Goal: Share content

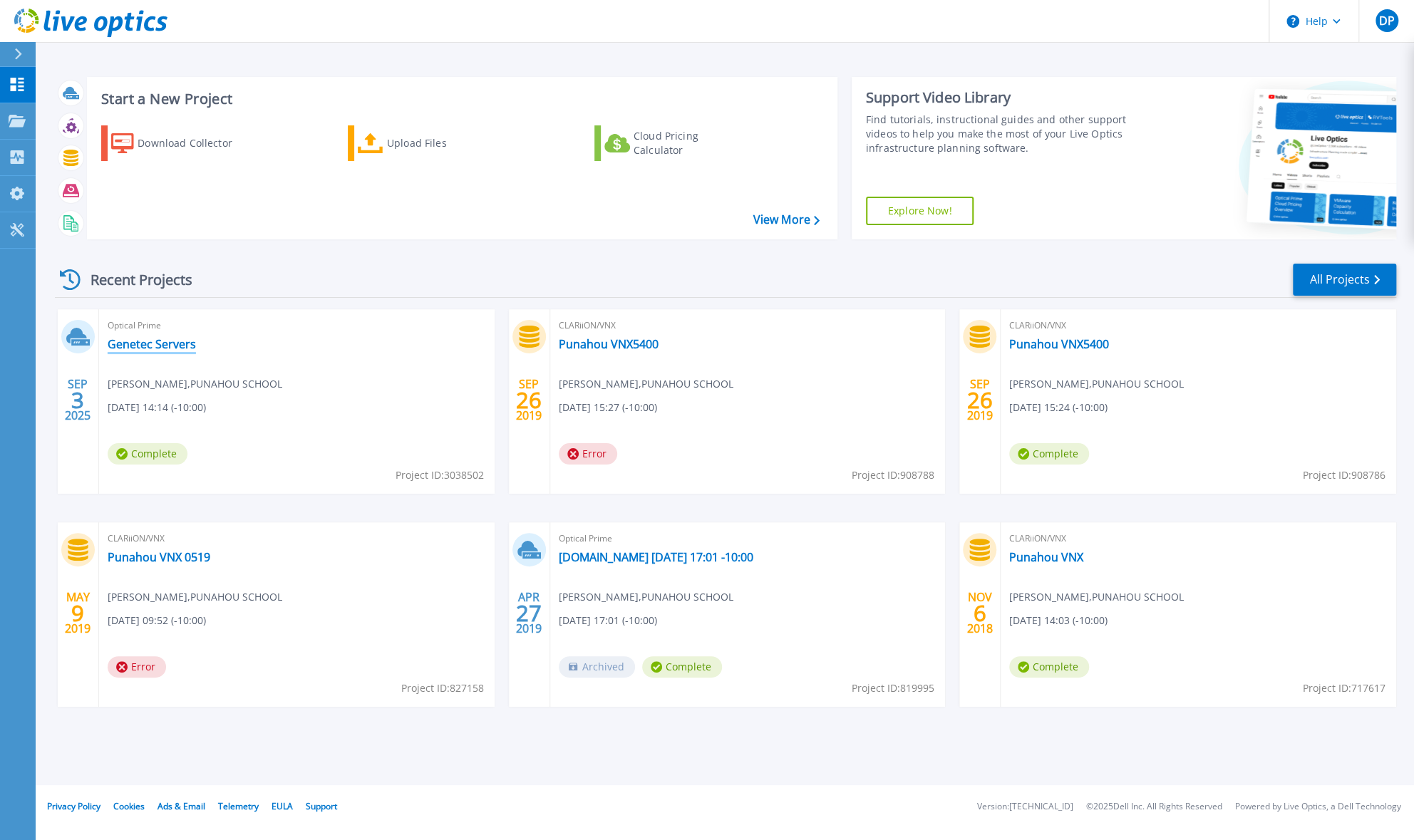
click at [145, 342] on link "Genetec Servers" at bounding box center [151, 344] width 88 height 14
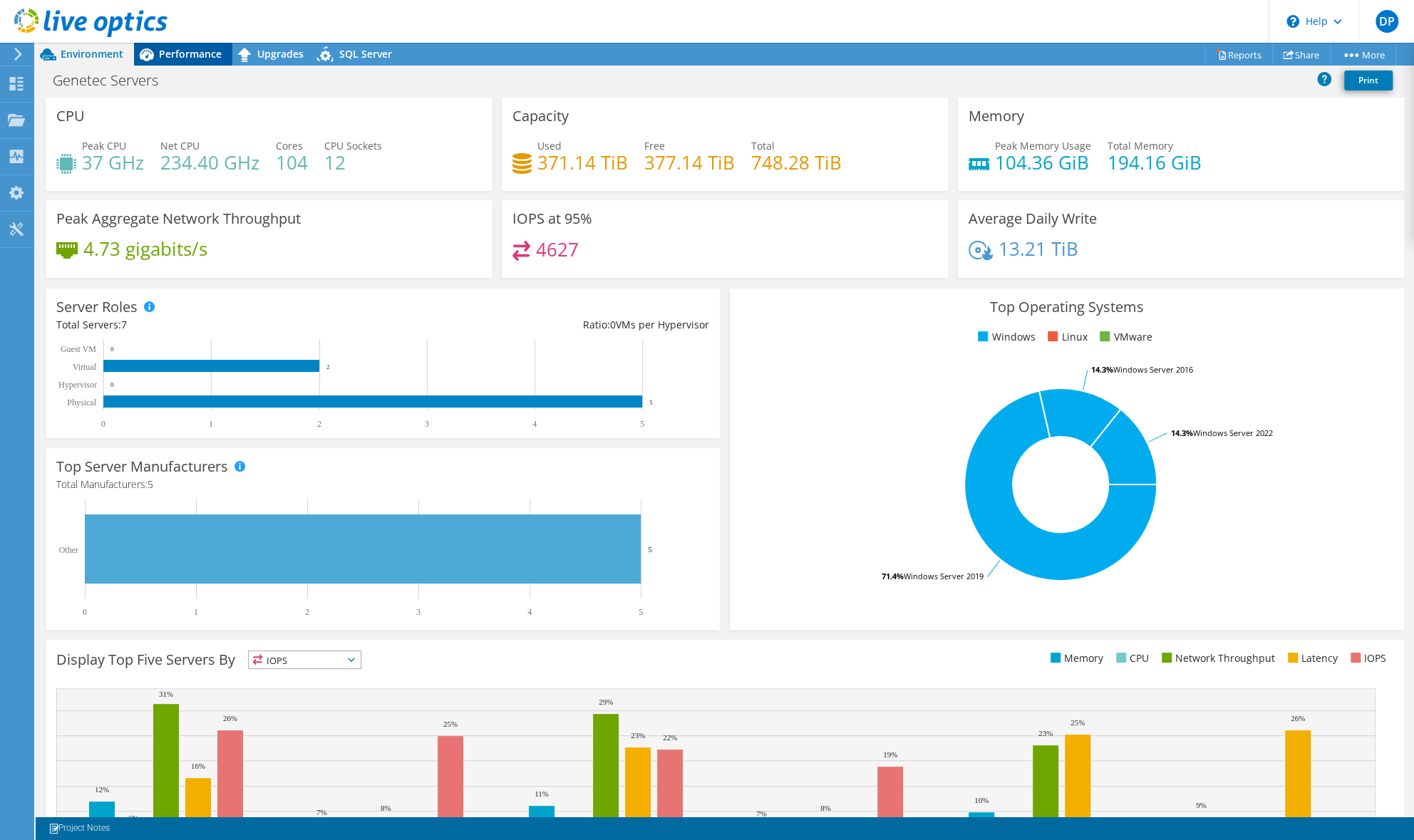
click at [178, 49] on span "Performance" at bounding box center [190, 53] width 63 height 13
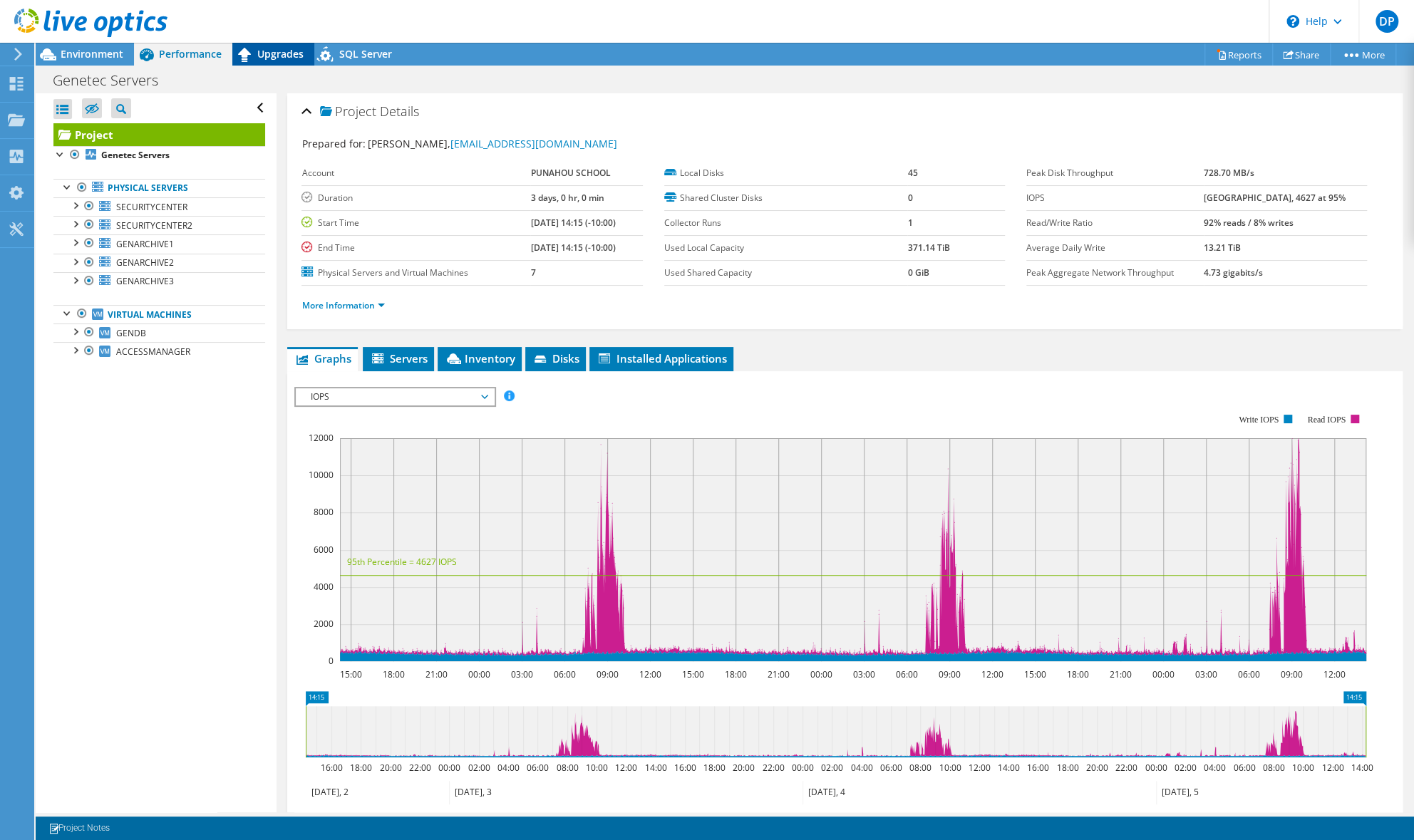
click at [266, 52] on span "Upgrades" at bounding box center [281, 53] width 46 height 13
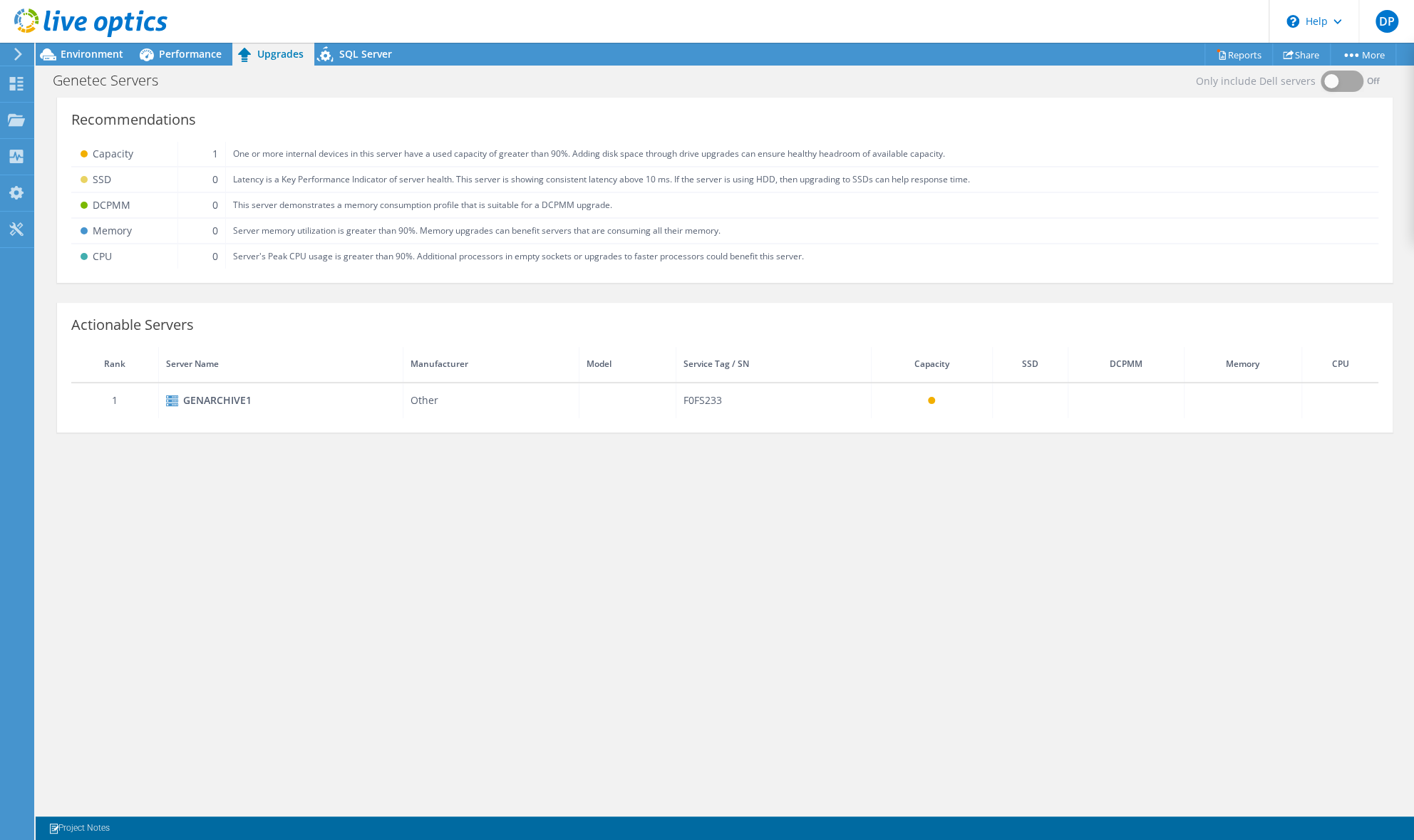
click at [249, 178] on td "Latency is a Key Performance Indicator of server health. This server is showing…" at bounding box center [802, 180] width 1153 height 26
click at [200, 403] on div "GENARCHIVE1" at bounding box center [281, 400] width 229 height 17
click at [347, 48] on span "SQL Server" at bounding box center [365, 53] width 53 height 13
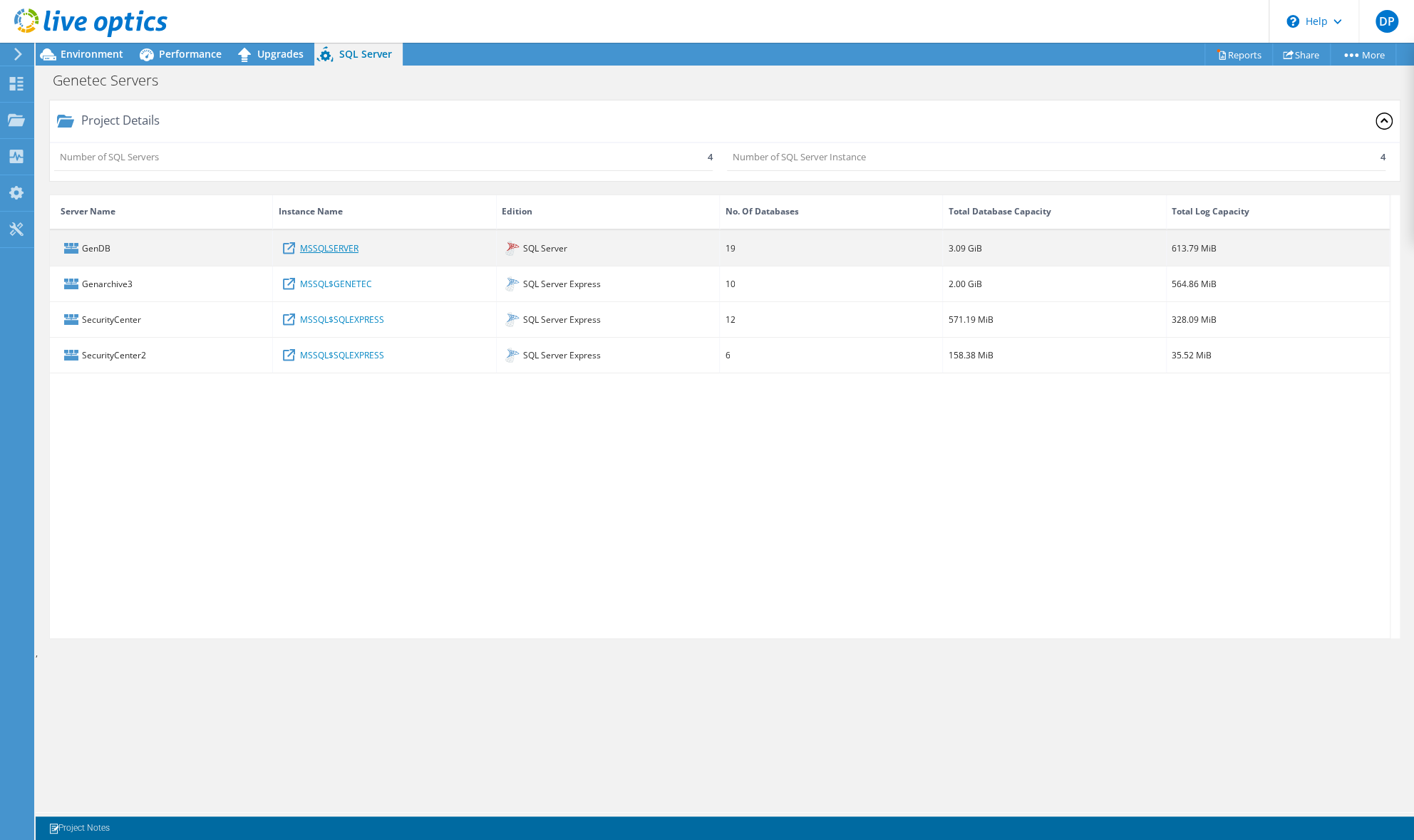
click at [330, 248] on link "MSSQLSERVER" at bounding box center [329, 248] width 59 height 16
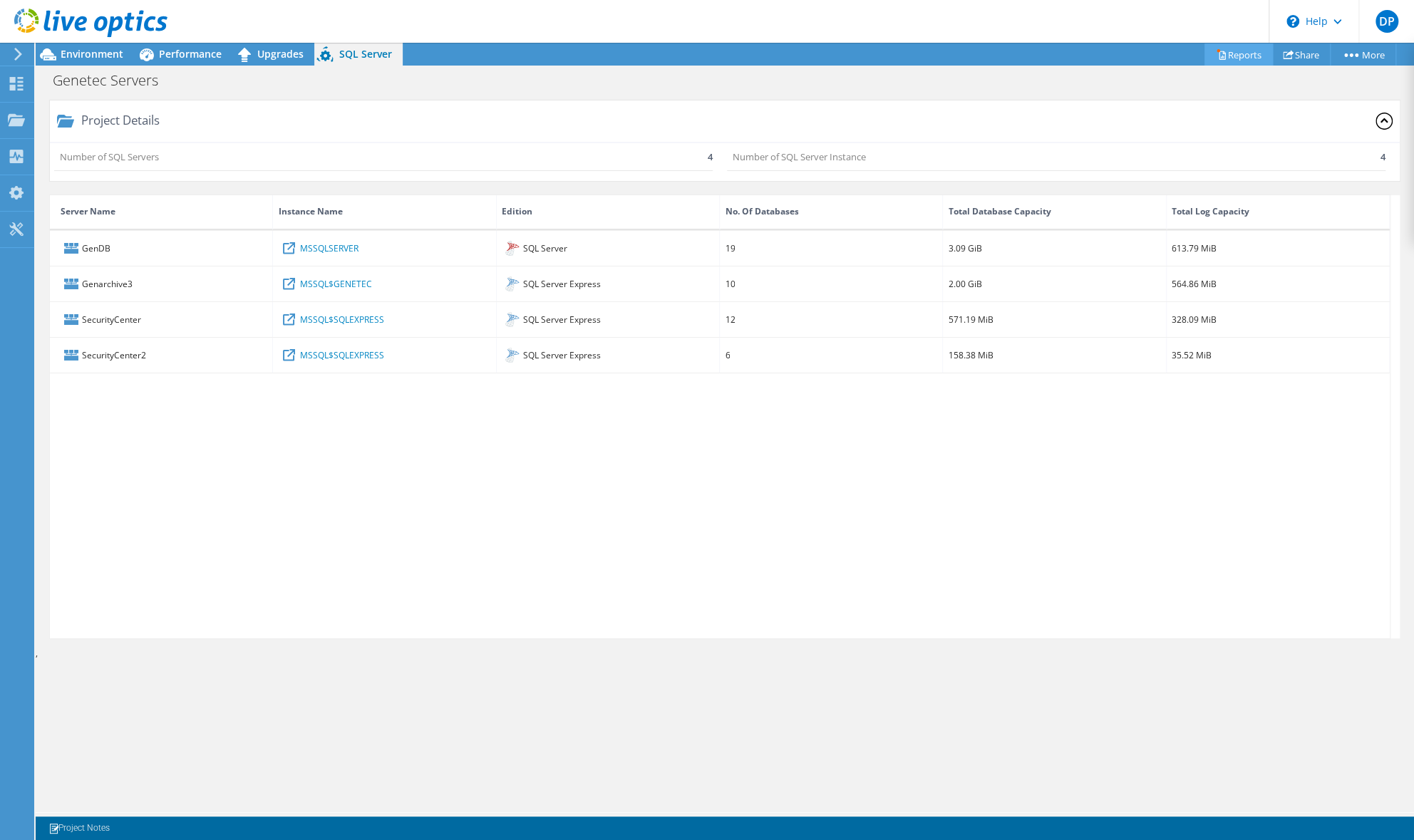
click at [1226, 56] on link "Reports" at bounding box center [1239, 55] width 68 height 22
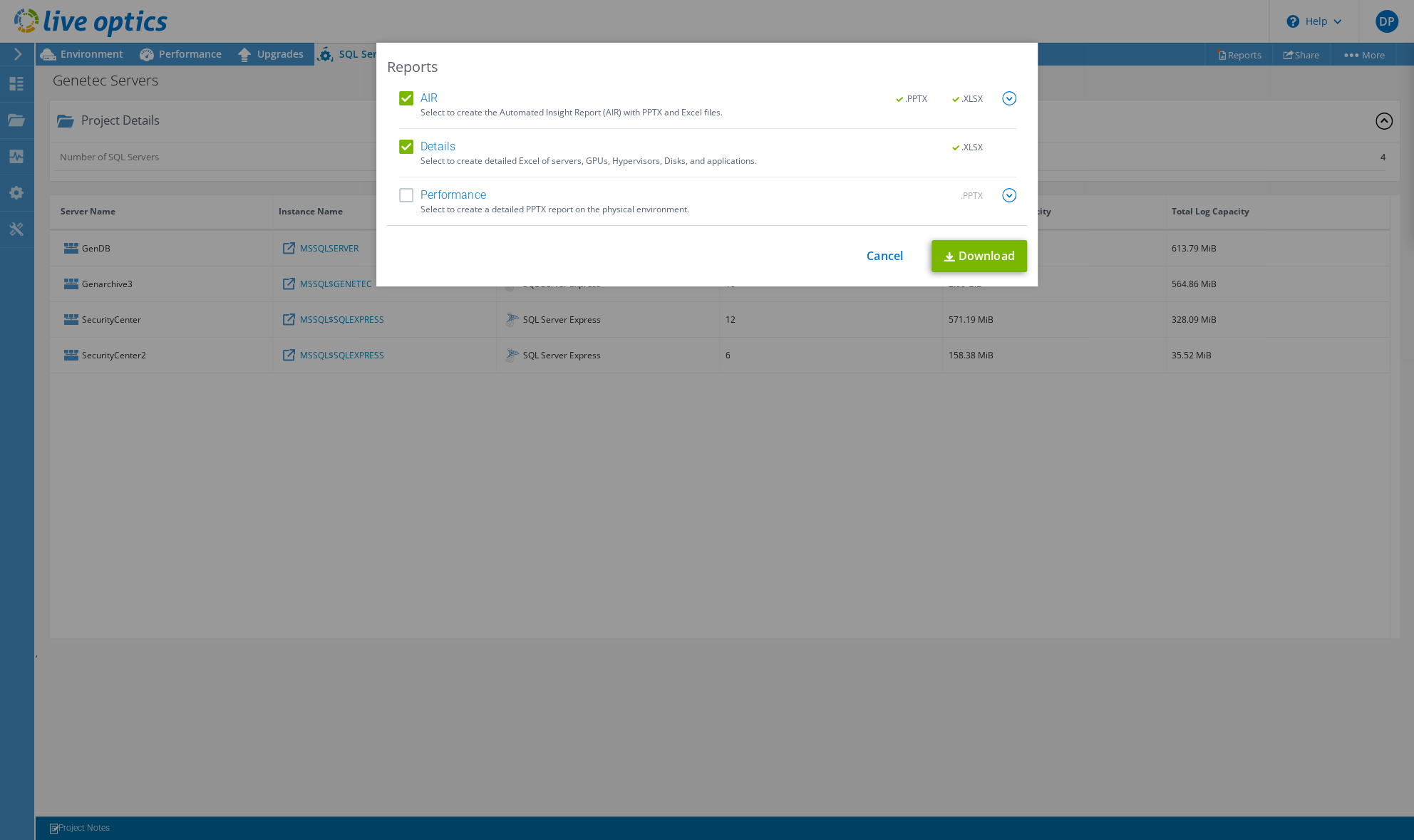
click at [413, 192] on label "Performance" at bounding box center [442, 195] width 87 height 14
click at [0, 0] on input "Performance" at bounding box center [0, 0] width 0 height 0
click at [1004, 194] on img at bounding box center [1009, 195] width 14 height 14
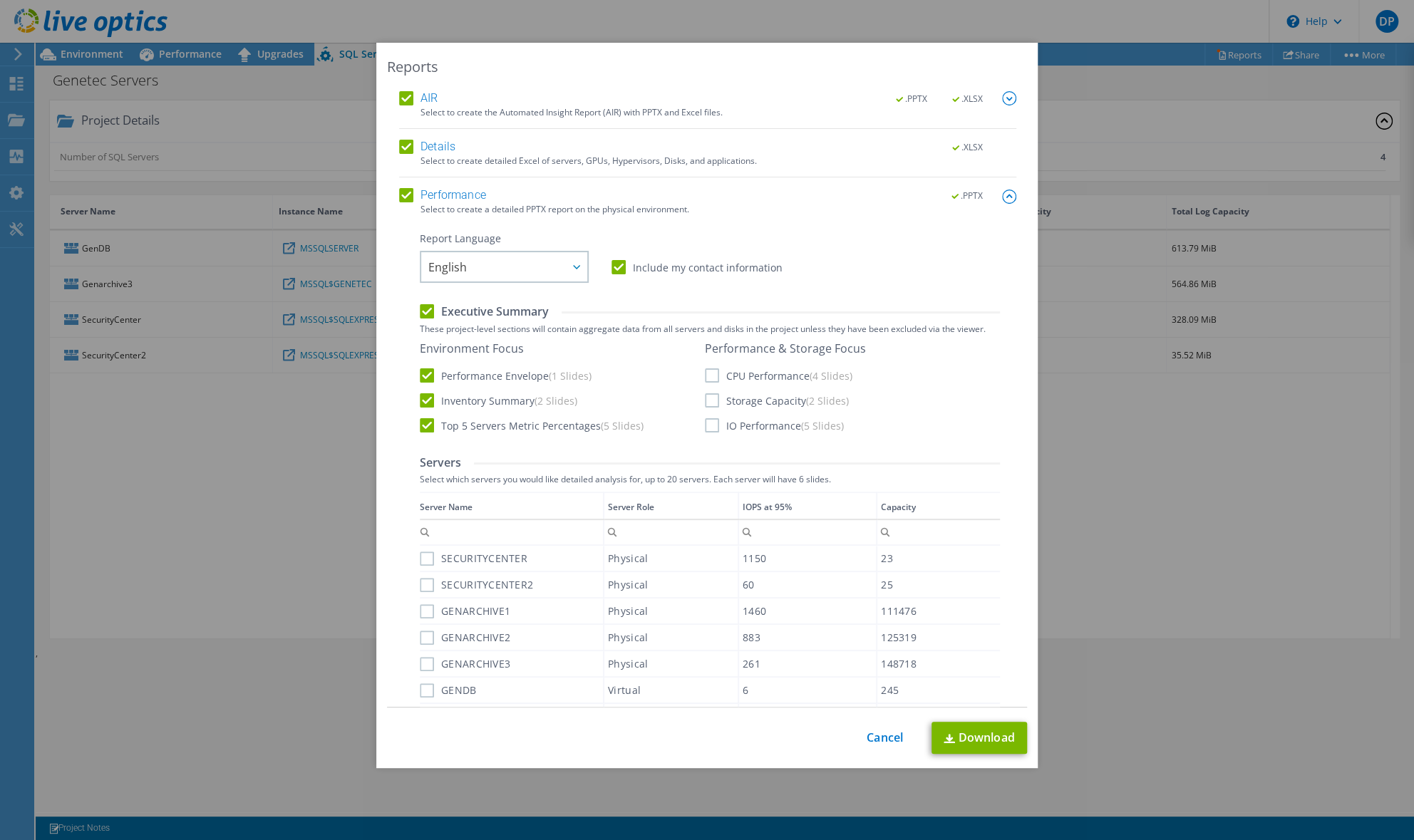
click at [1003, 197] on div "AIR .PPTX .XLSX Select to create the Automated Insight Report (AIR) with PPTX a…" at bounding box center [707, 399] width 640 height 617
click at [1002, 106] on div at bounding box center [1009, 99] width 14 height 16
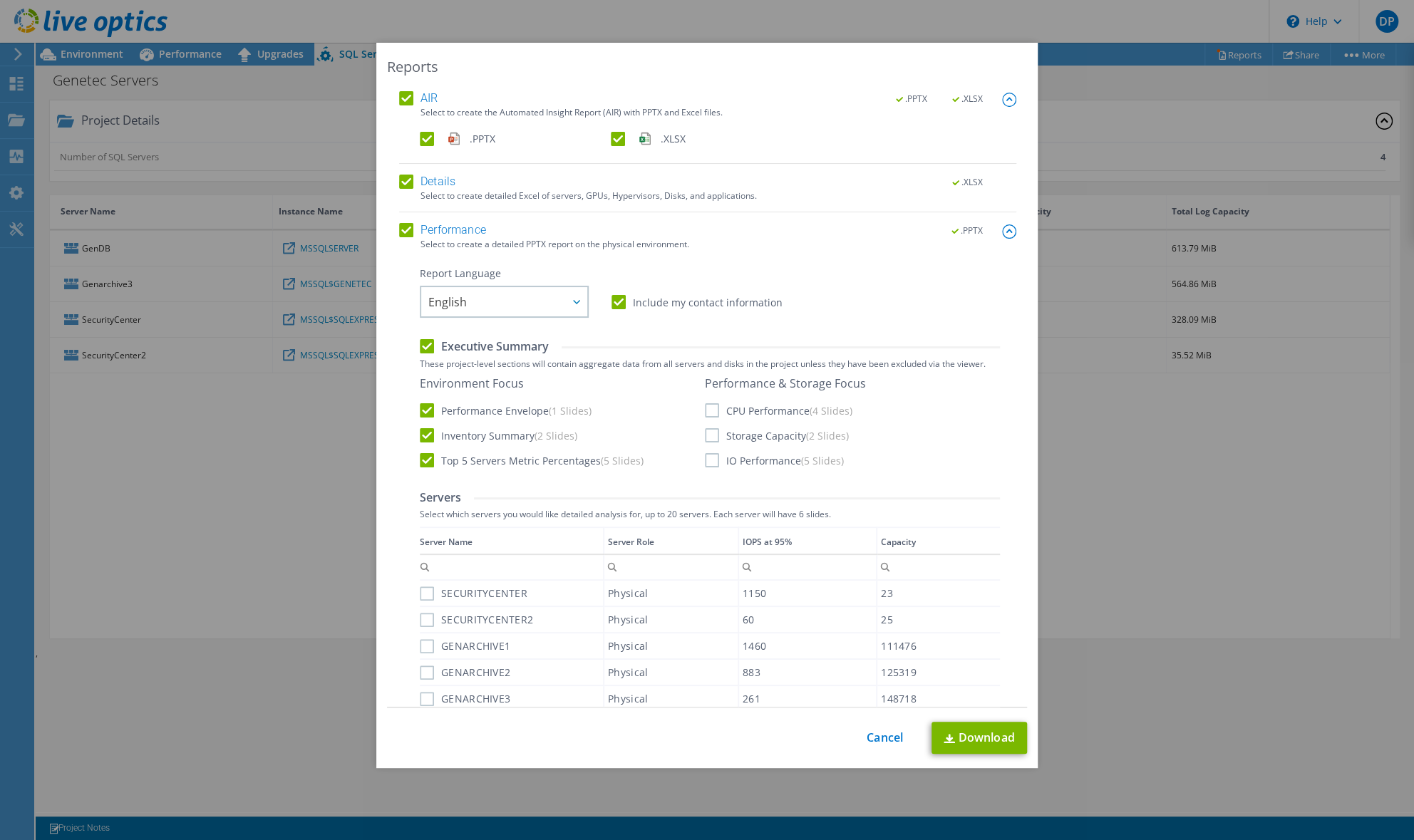
click at [1002, 106] on img at bounding box center [1009, 99] width 14 height 14
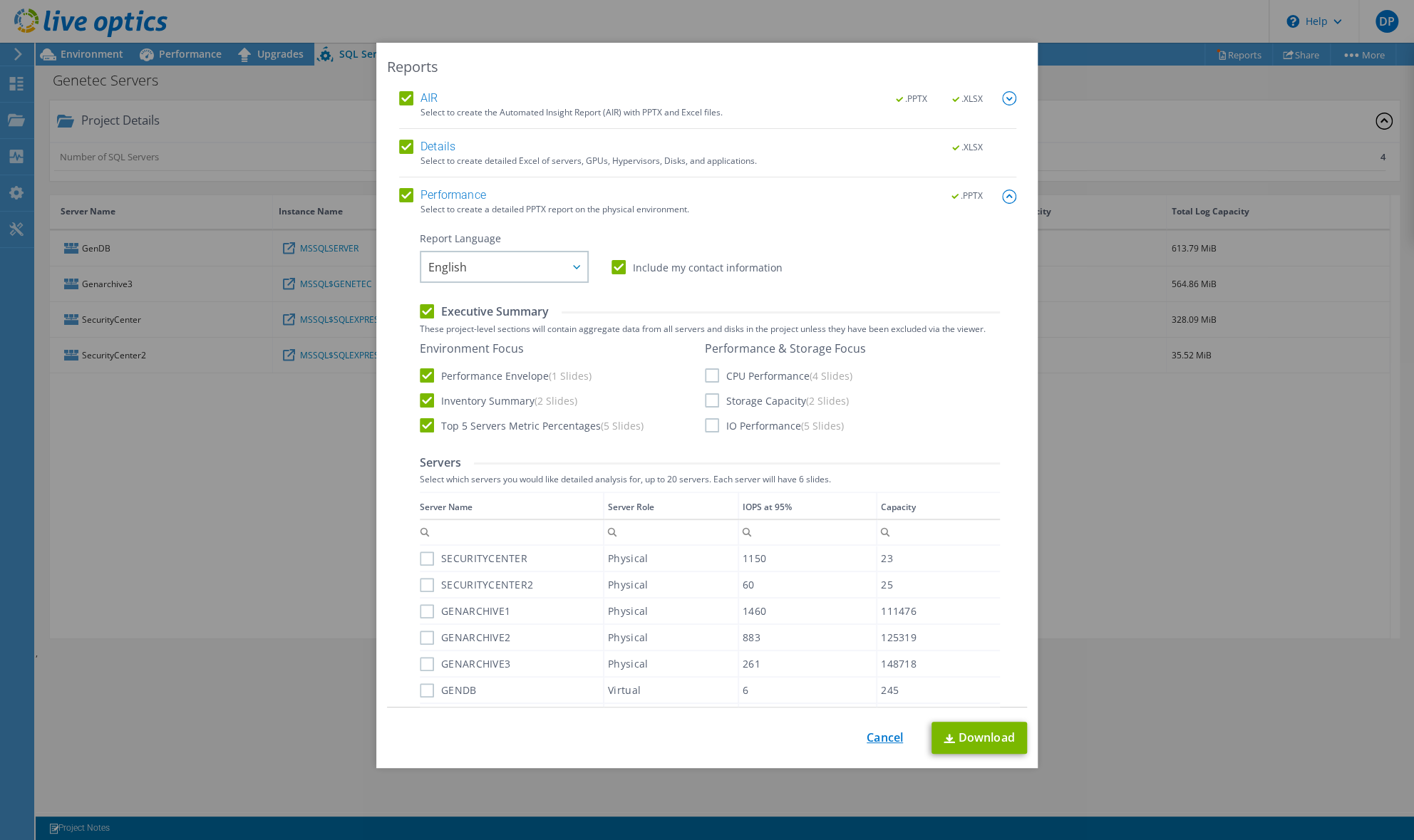
click at [884, 739] on link "Cancel" at bounding box center [885, 738] width 36 height 13
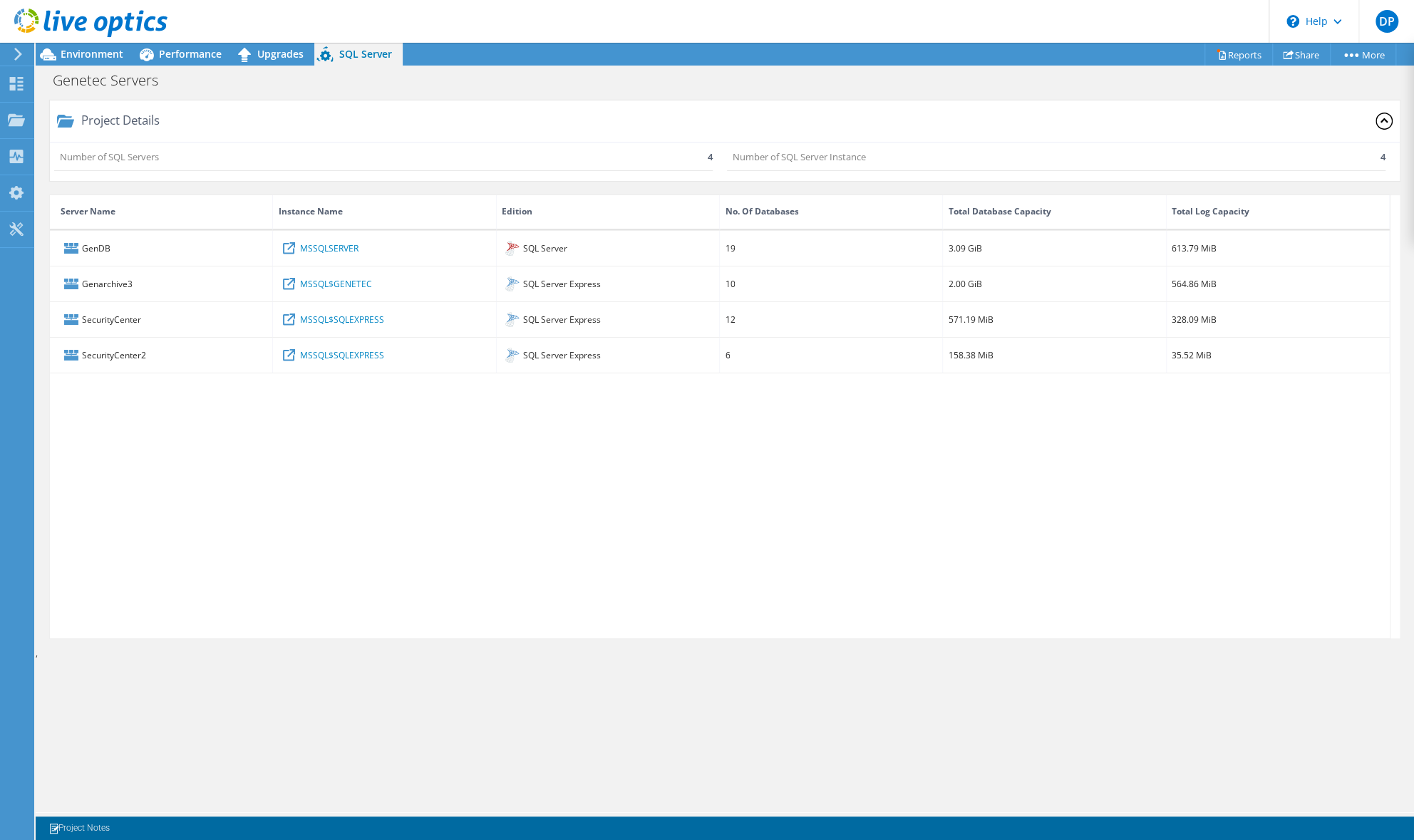
click at [57, 47] on div at bounding box center [84, 24] width 168 height 47
click at [63, 56] on span "Environment" at bounding box center [92, 53] width 63 height 13
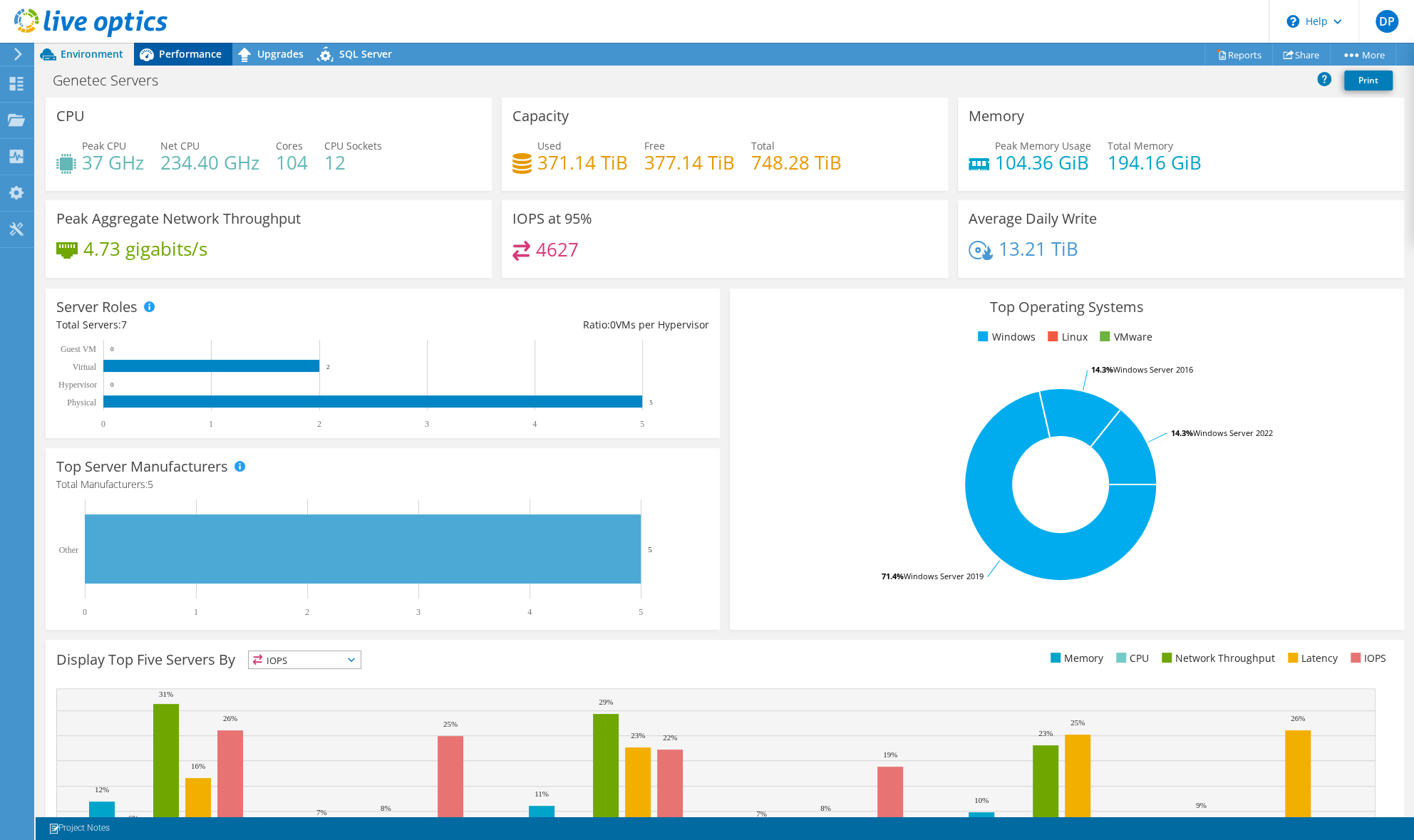
click at [190, 57] on span "Performance" at bounding box center [190, 53] width 63 height 13
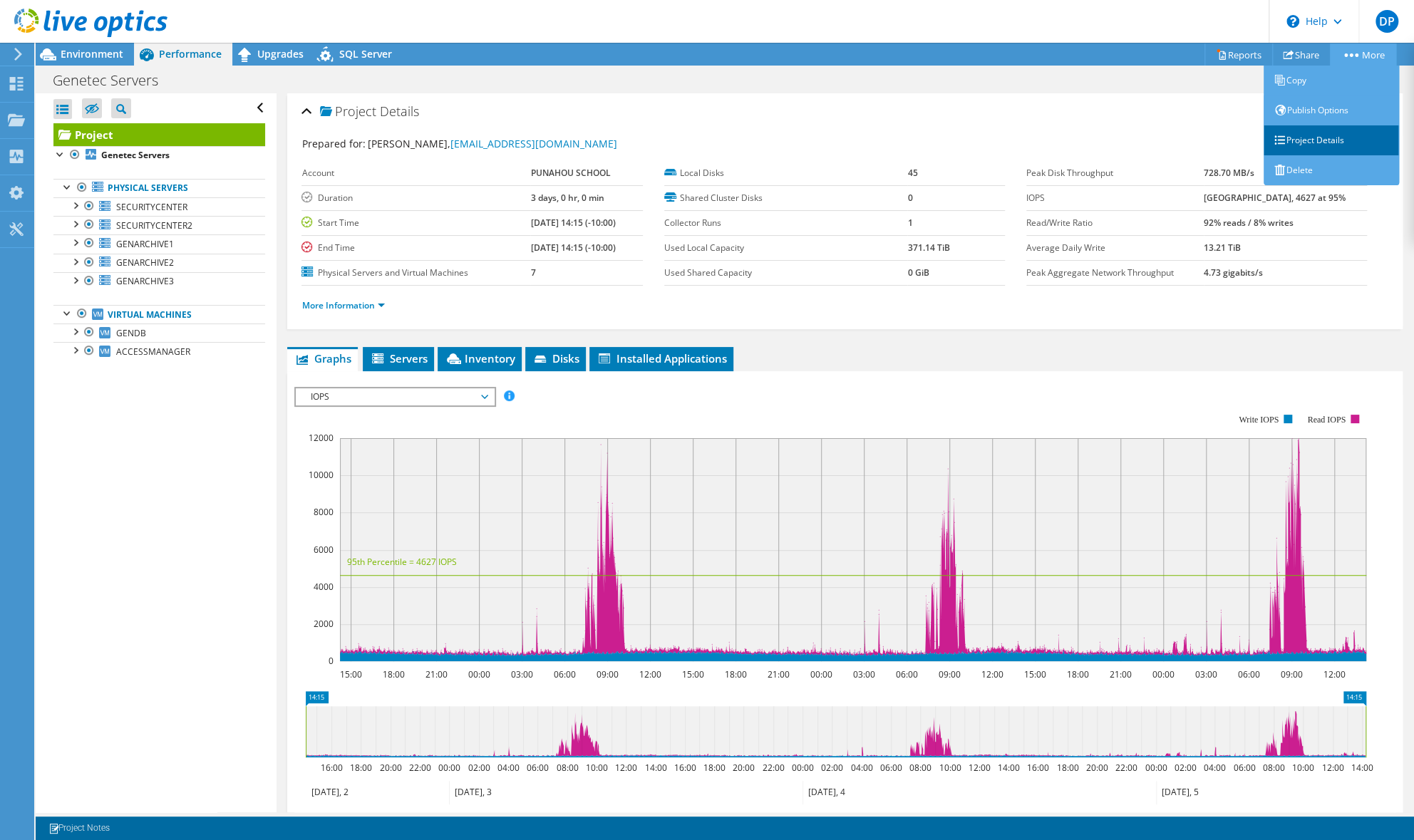
click at [1314, 140] on link "Project Details" at bounding box center [1332, 140] width 135 height 30
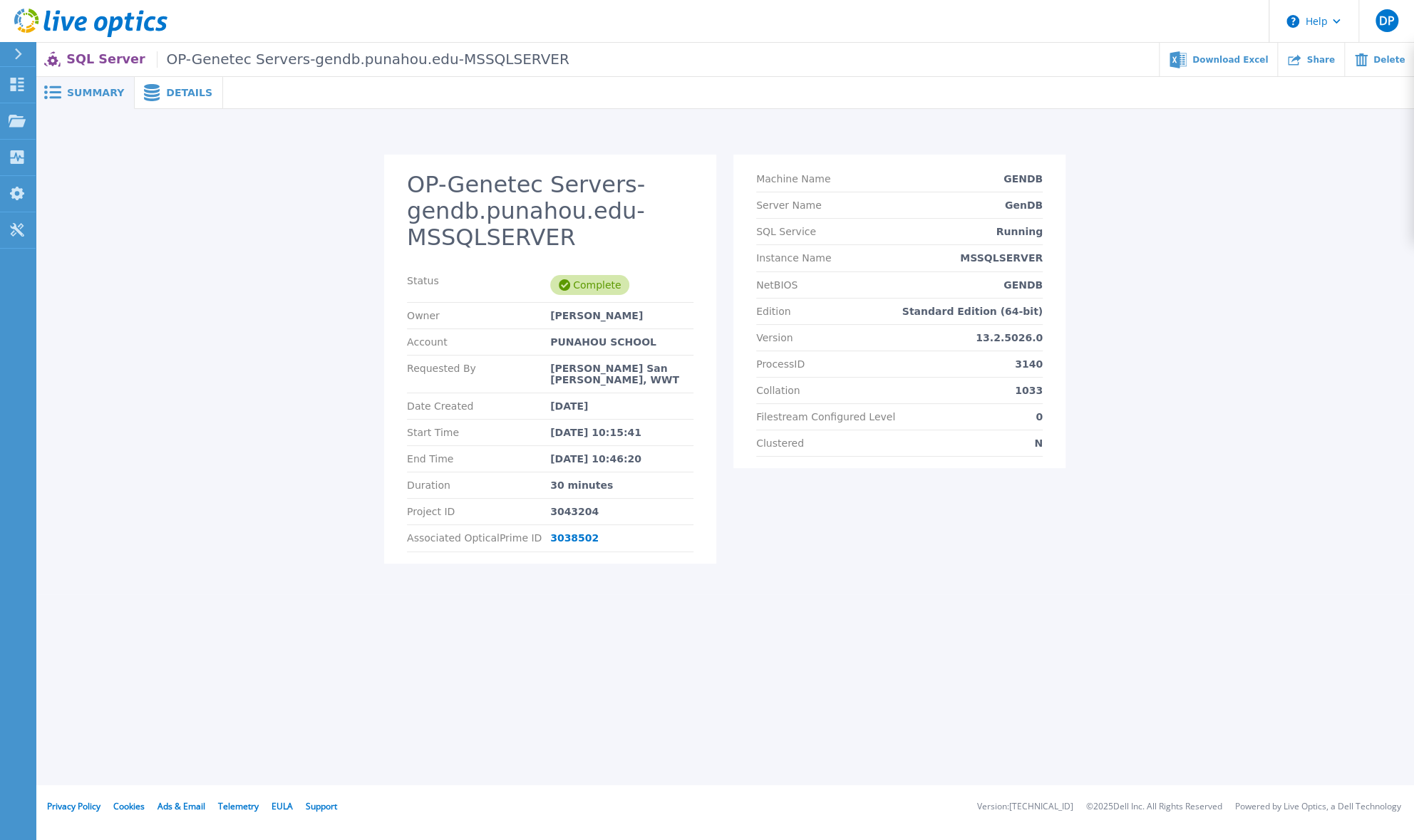
click at [186, 82] on div "Details" at bounding box center [179, 93] width 88 height 32
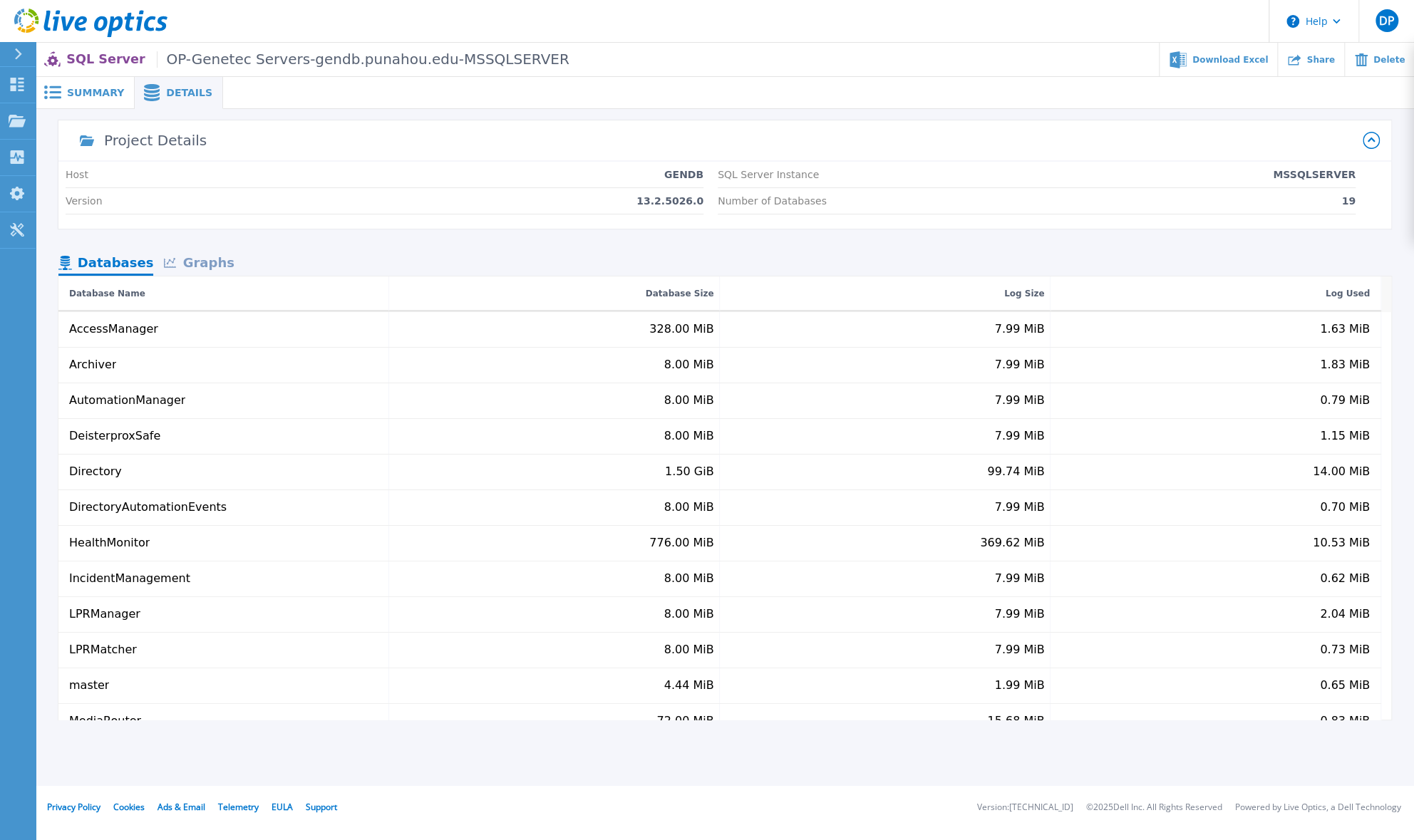
click at [204, 264] on div "Graphs" at bounding box center [198, 264] width 91 height 25
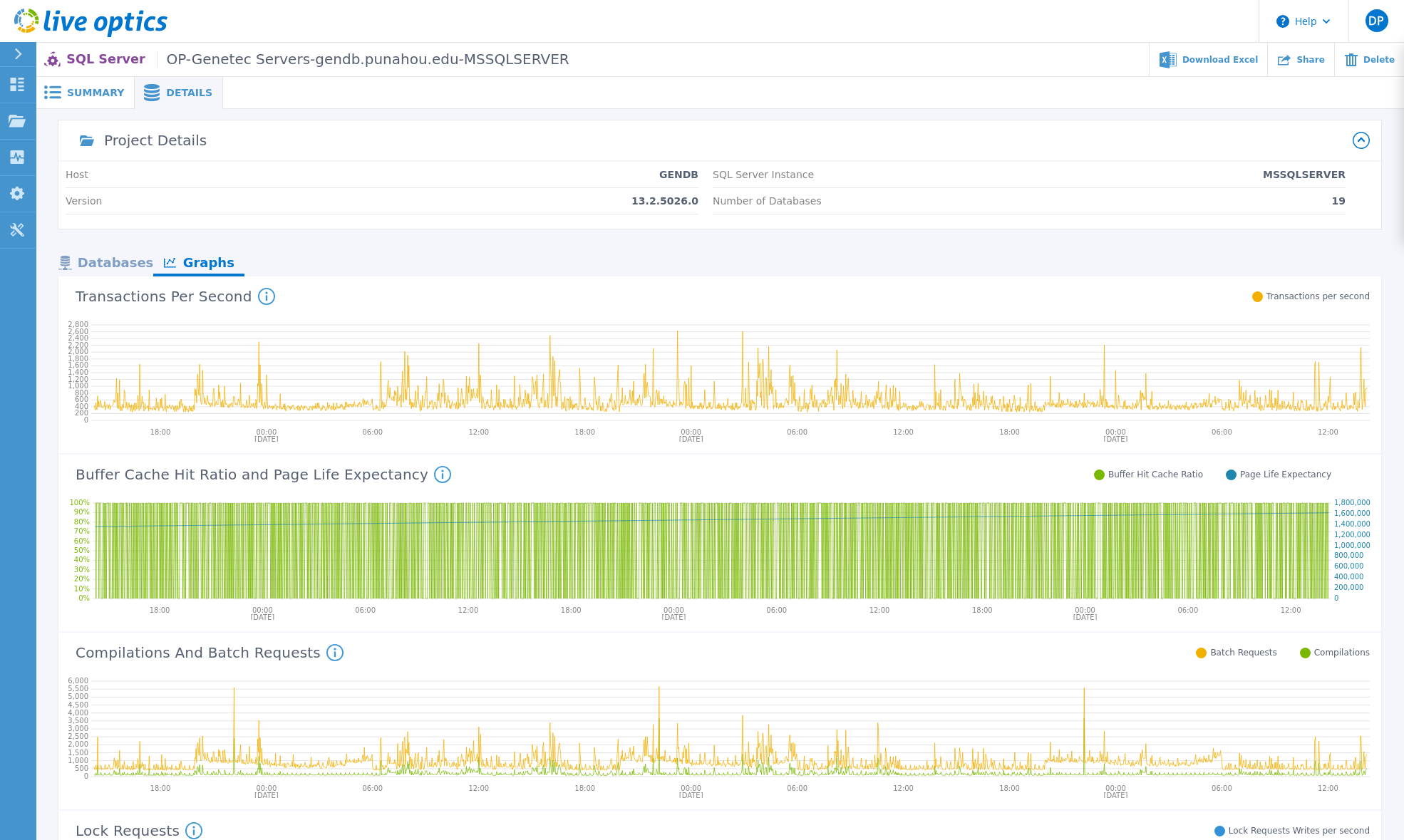
click at [126, 261] on div "Databases" at bounding box center [106, 264] width 95 height 25
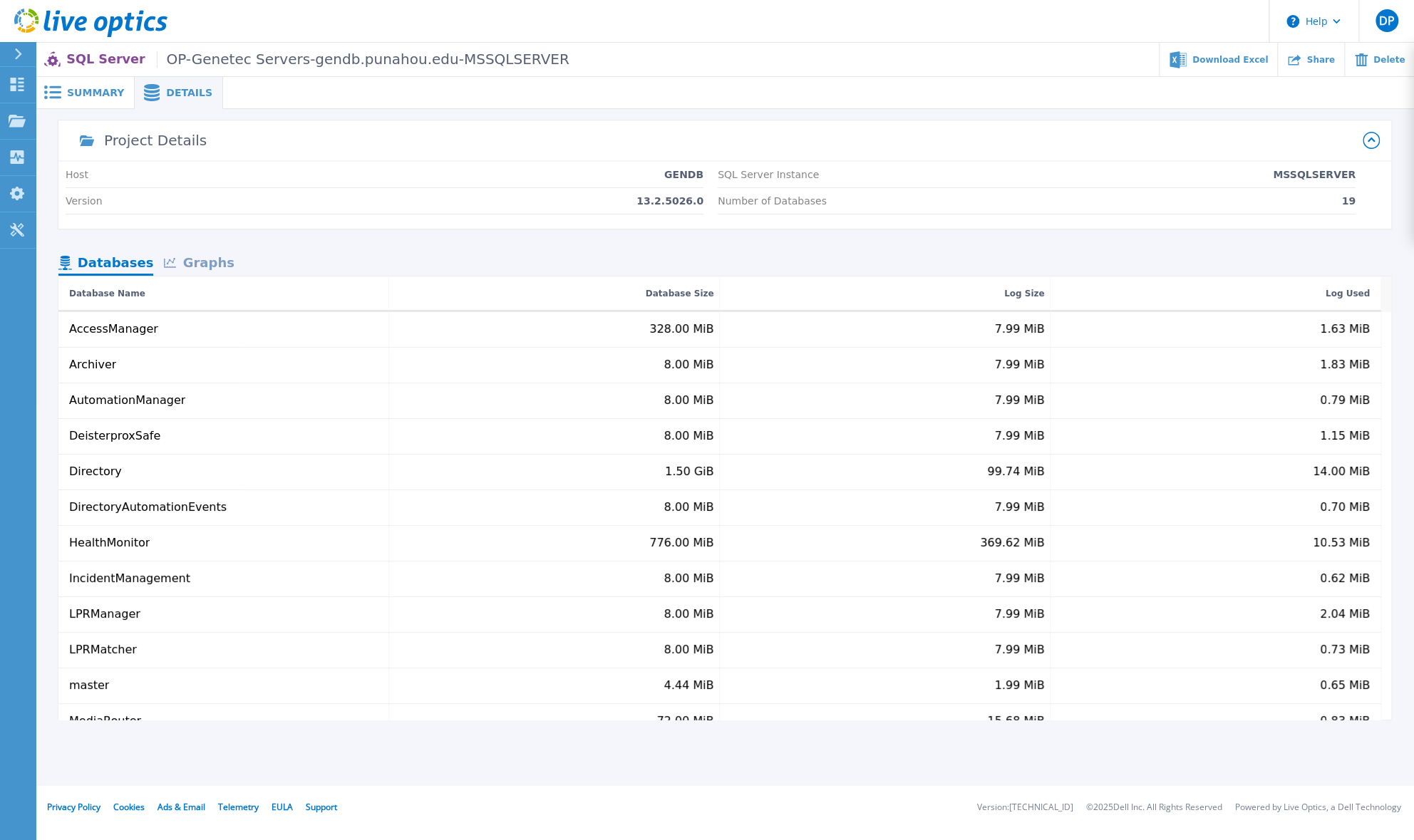
click at [181, 263] on span at bounding box center [174, 262] width 19 height 11
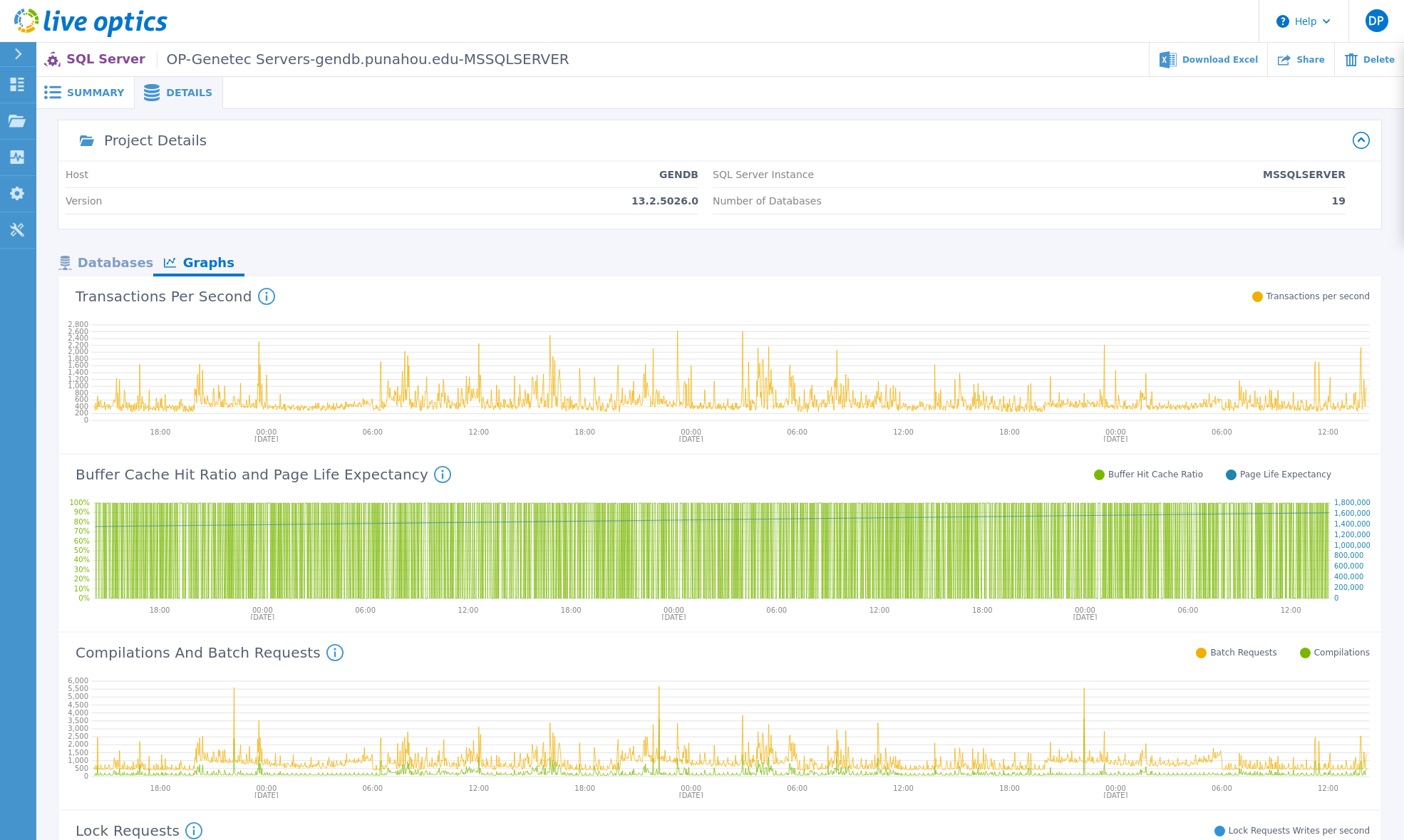
click at [88, 92] on span "Summary" at bounding box center [95, 92] width 57 height 10
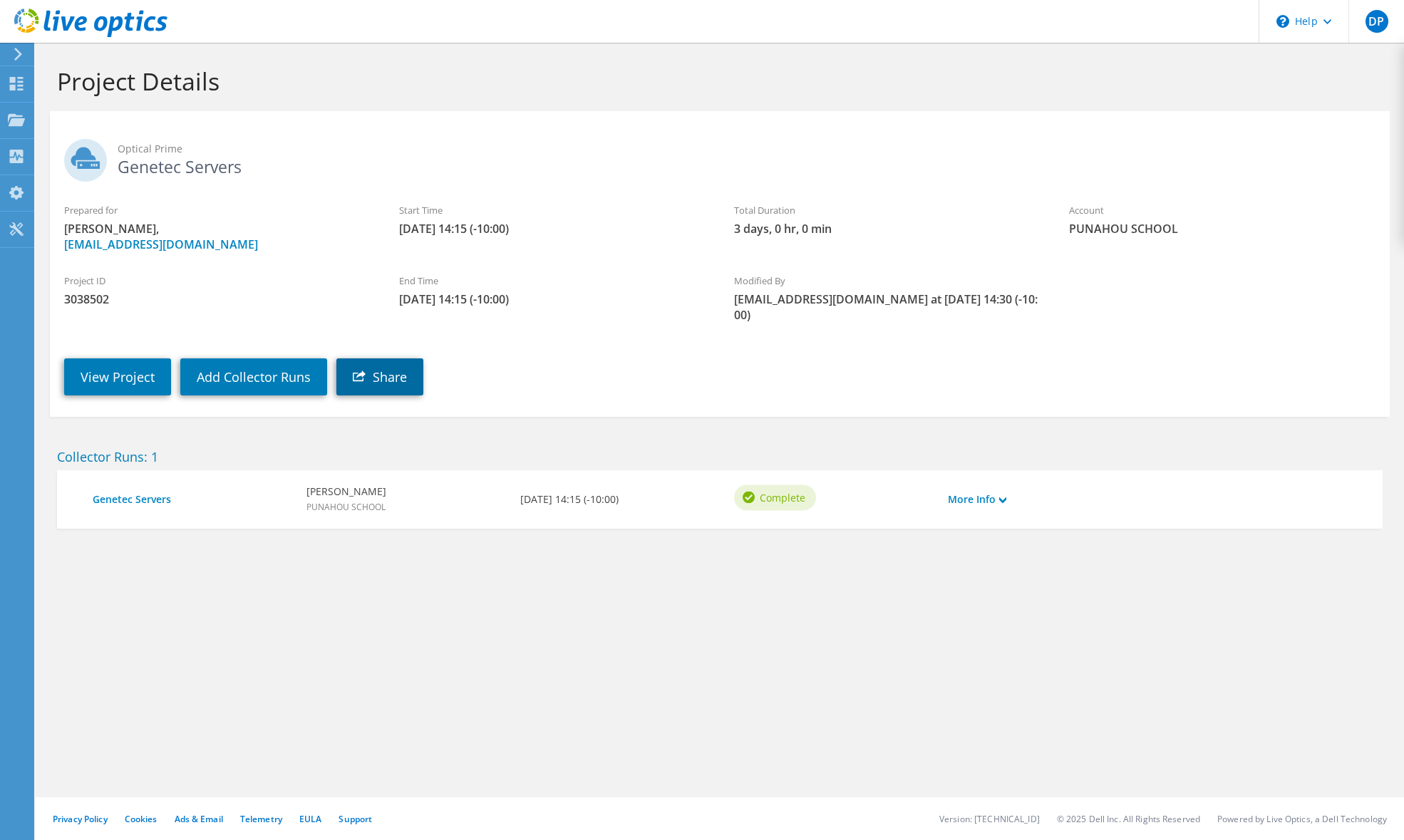
click at [391, 361] on link "Share" at bounding box center [379, 377] width 87 height 37
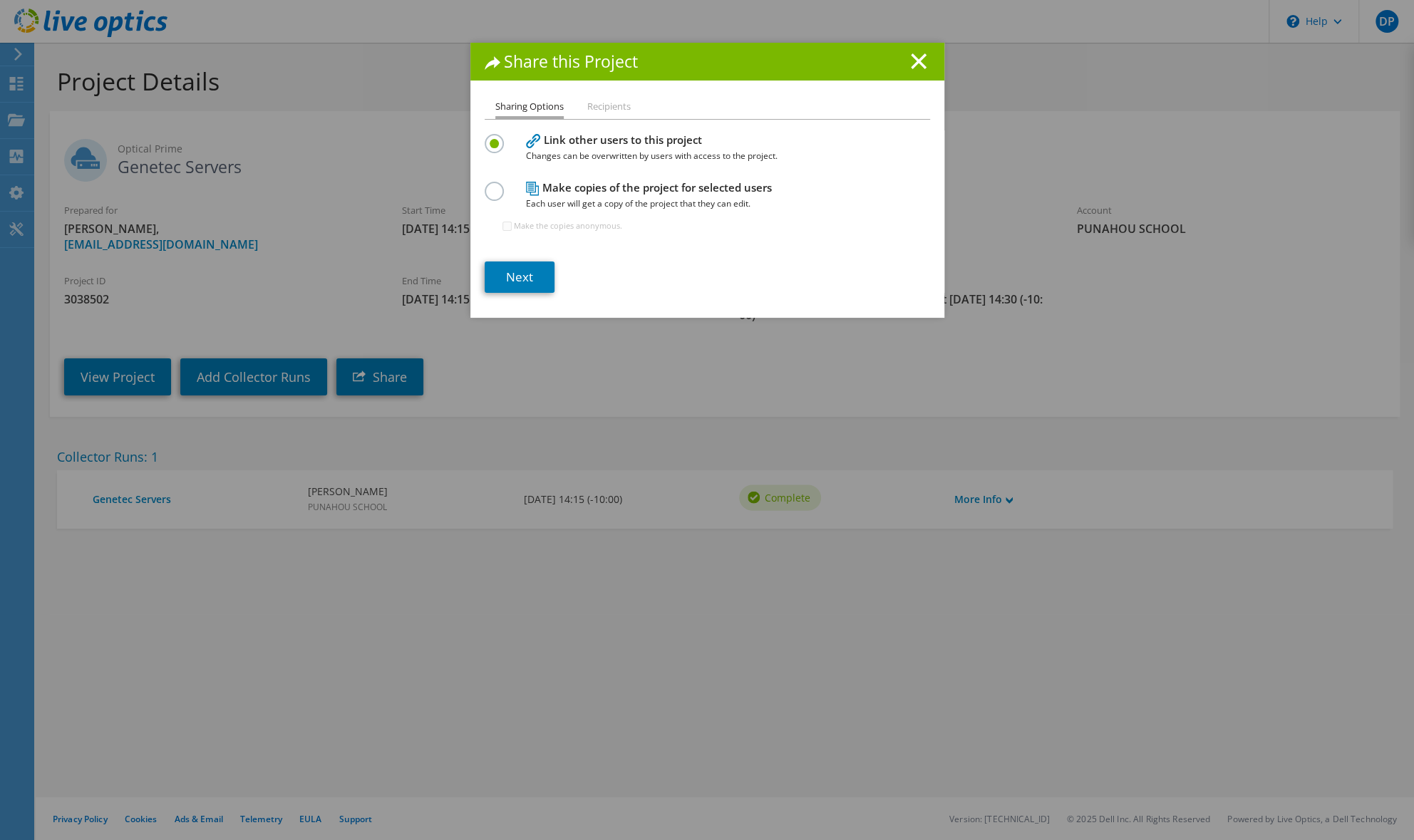
click at [604, 107] on li "Recipients" at bounding box center [609, 108] width 44 height 18
click at [601, 114] on li "Recipients" at bounding box center [609, 108] width 44 height 18
click at [593, 107] on li "Recipients" at bounding box center [609, 108] width 44 height 18
click at [511, 271] on link "Next" at bounding box center [520, 277] width 70 height 31
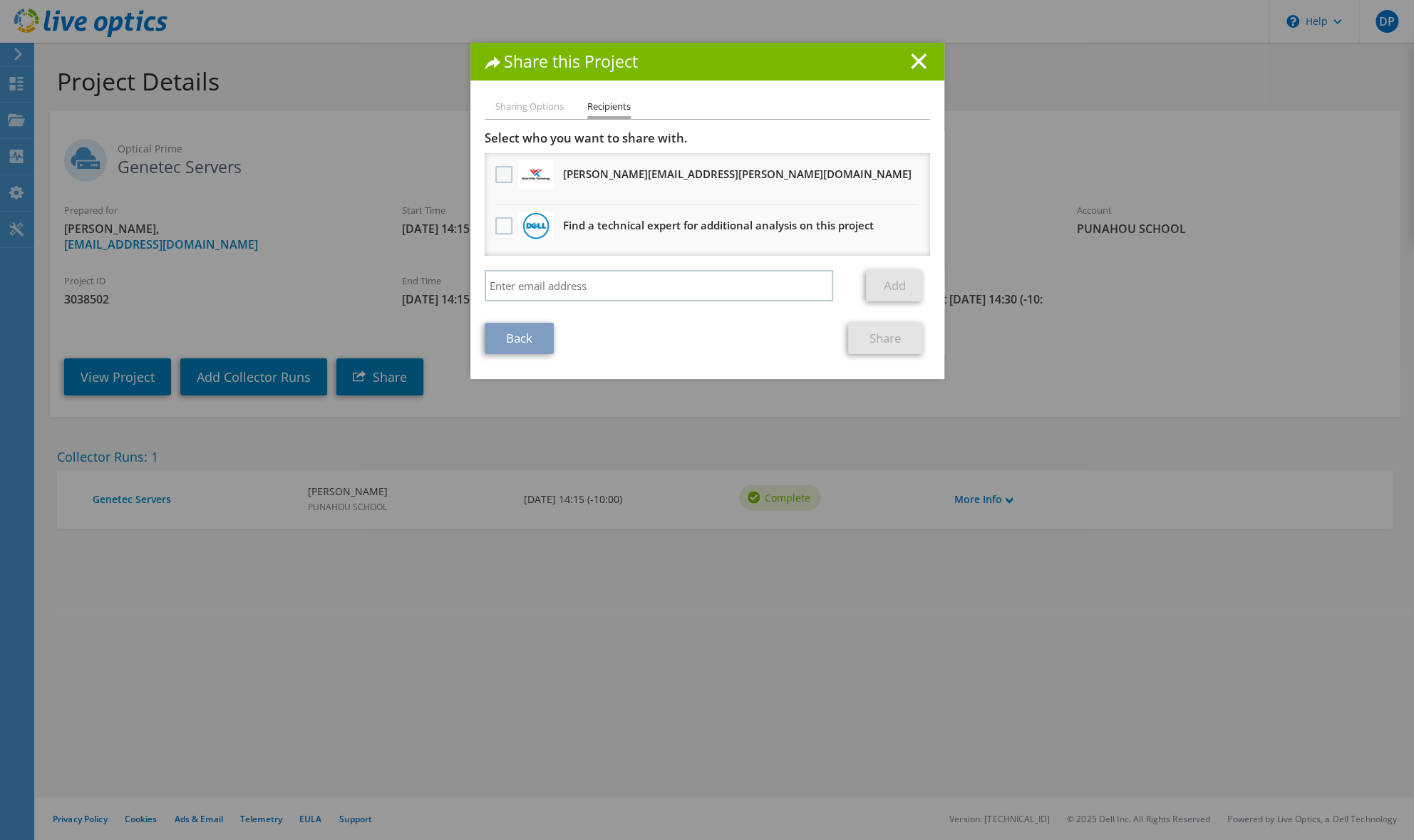
click at [495, 177] on label at bounding box center [505, 174] width 21 height 17
click at [0, 0] on input "checkbox" at bounding box center [0, 0] width 0 height 0
click at [894, 338] on link "Share" at bounding box center [886, 338] width 75 height 31
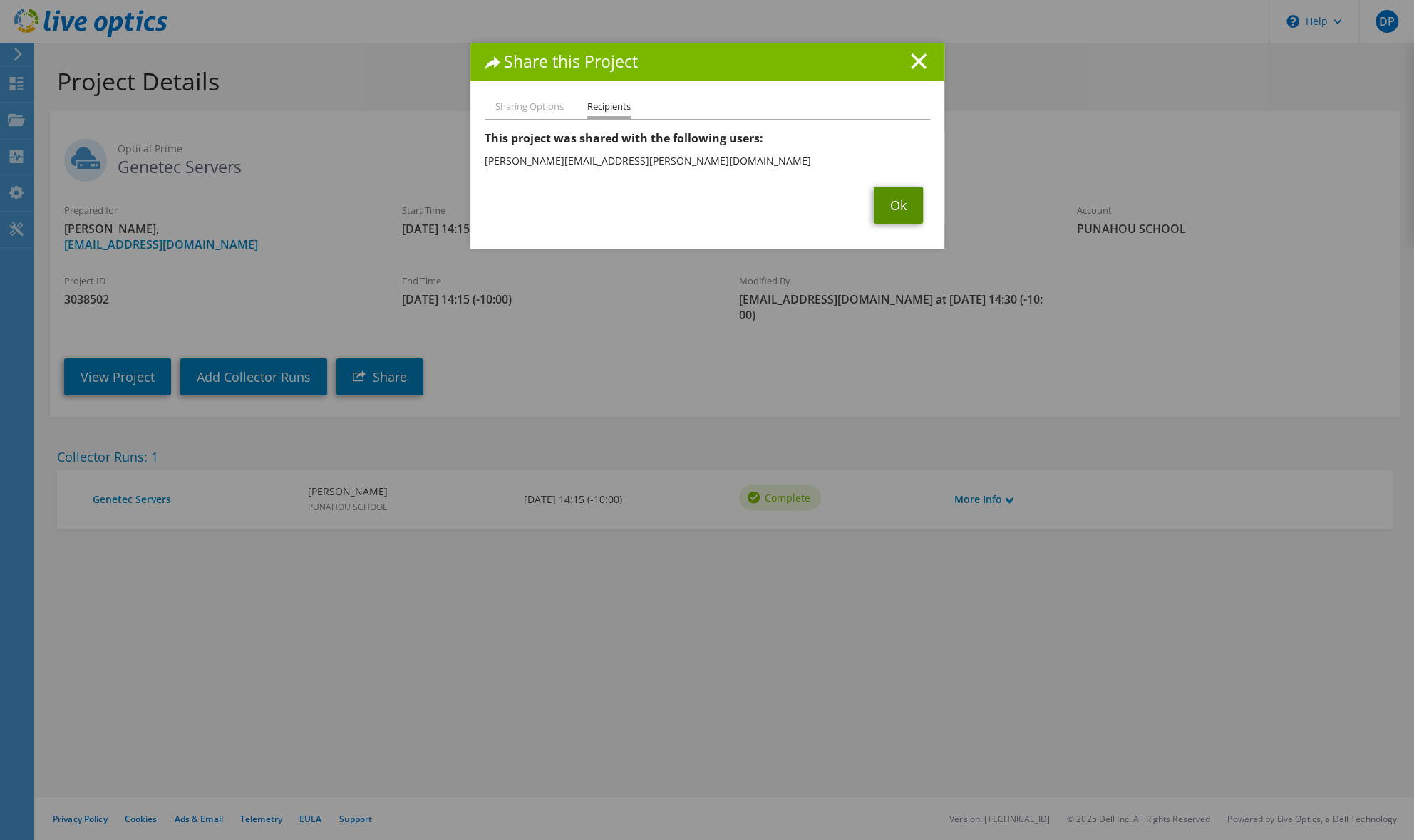
click at [884, 209] on link "Ok" at bounding box center [898, 206] width 49 height 37
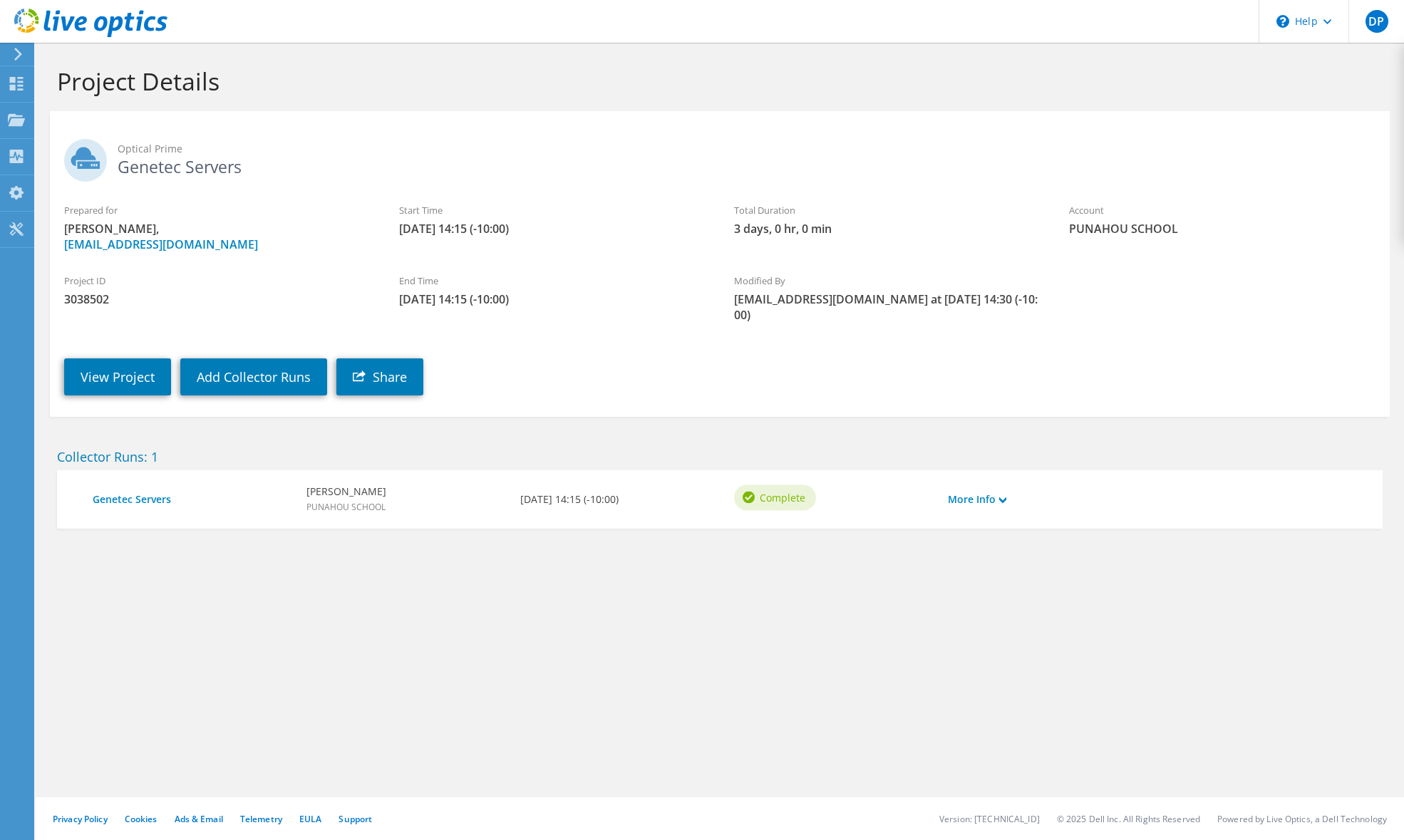
click at [14, 55] on icon at bounding box center [18, 53] width 10 height 13
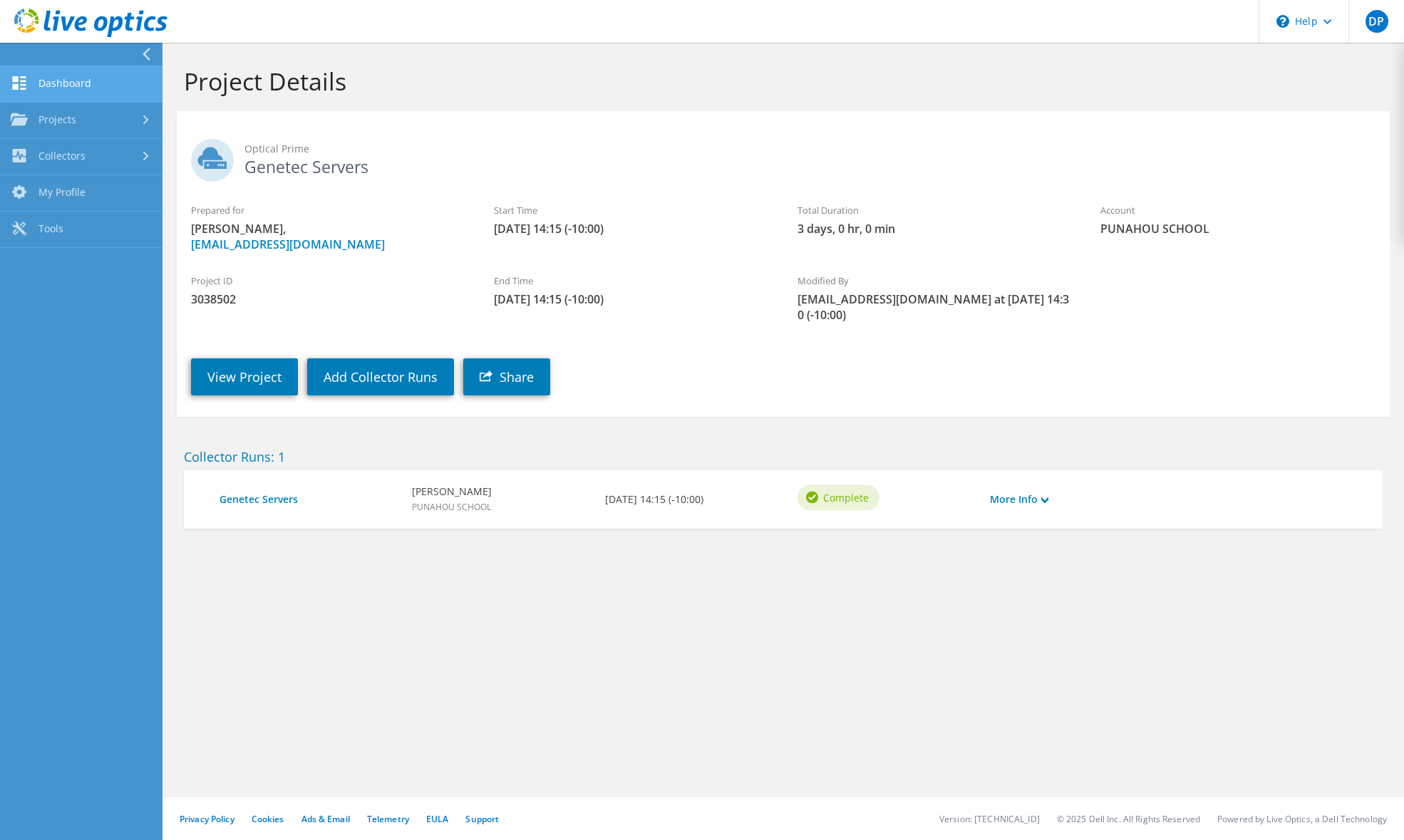
click at [31, 91] on link "Dashboard" at bounding box center [81, 84] width 163 height 36
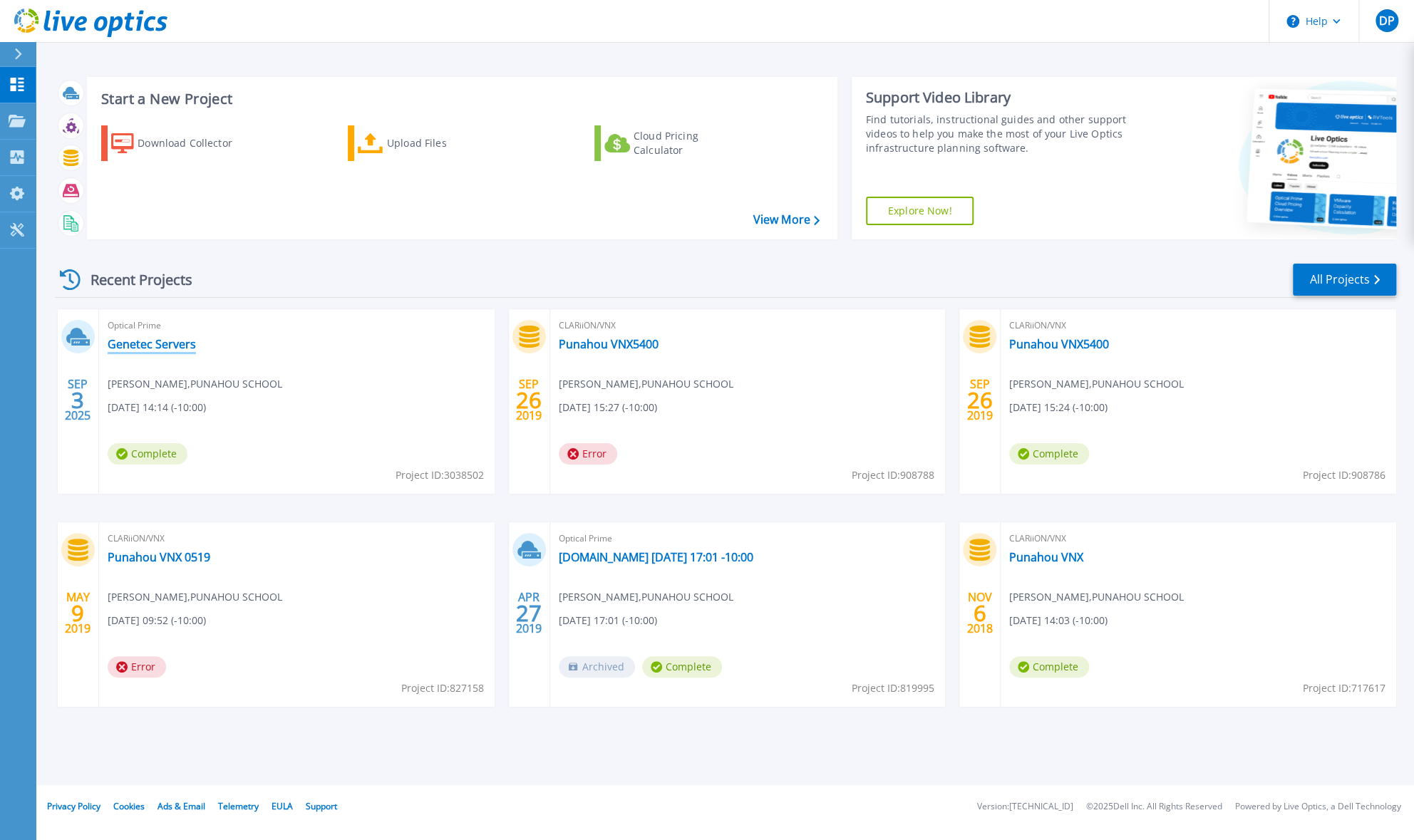
click at [134, 350] on link "Genetec Servers" at bounding box center [151, 344] width 88 height 14
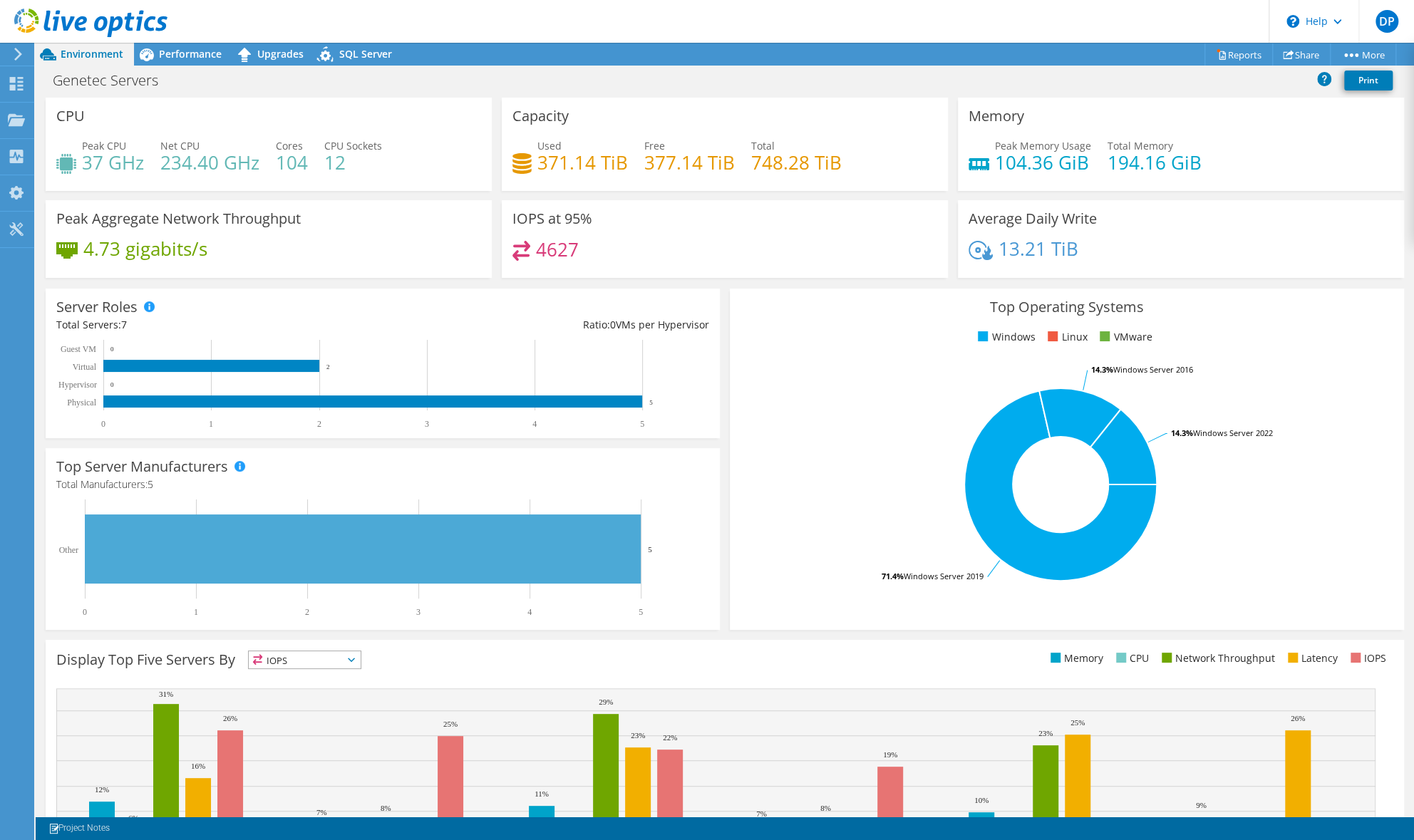
scroll to position [110, 0]
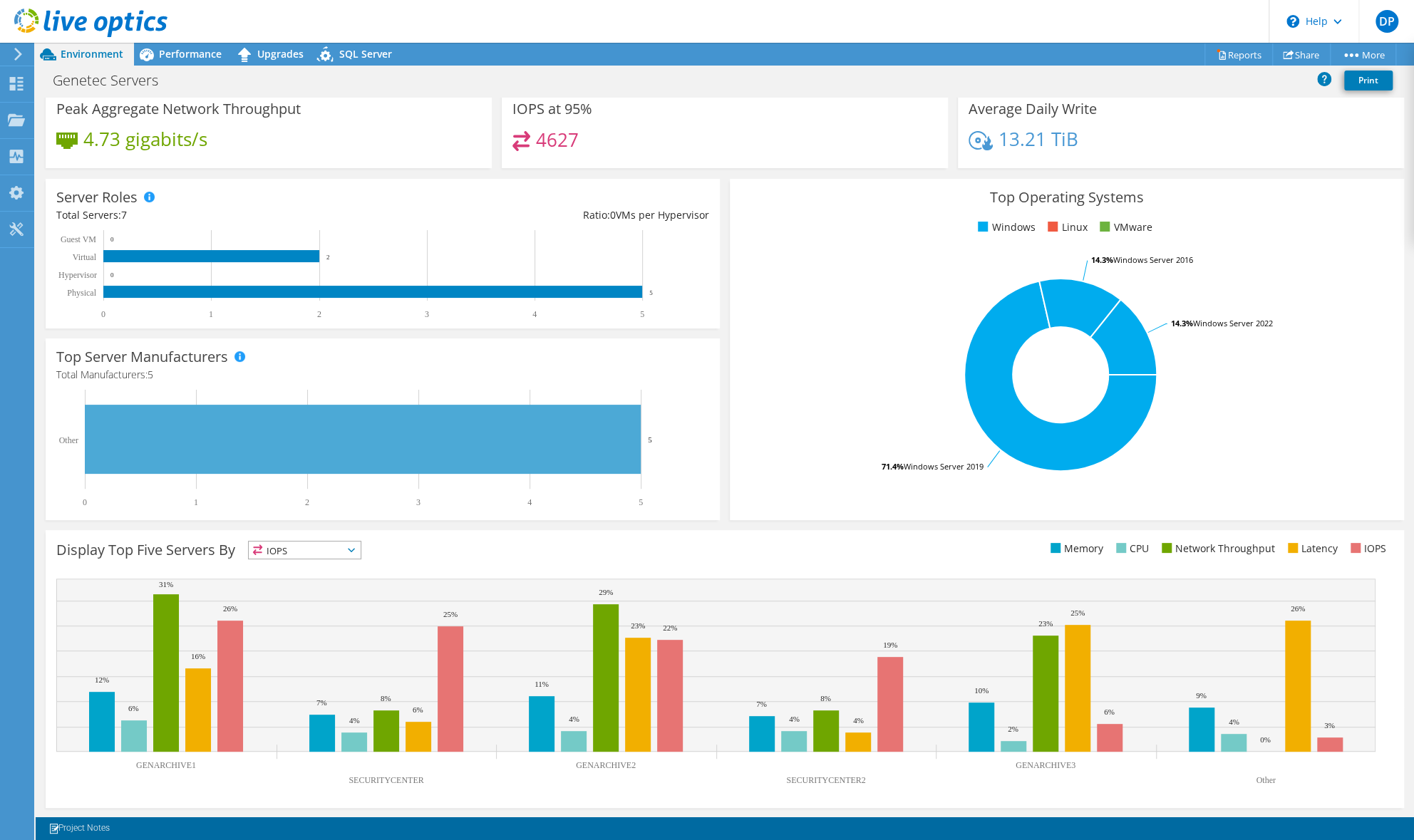
click at [315, 542] on span "IOPS" at bounding box center [304, 550] width 112 height 17
click at [311, 561] on li "IOPS" at bounding box center [304, 568] width 112 height 20
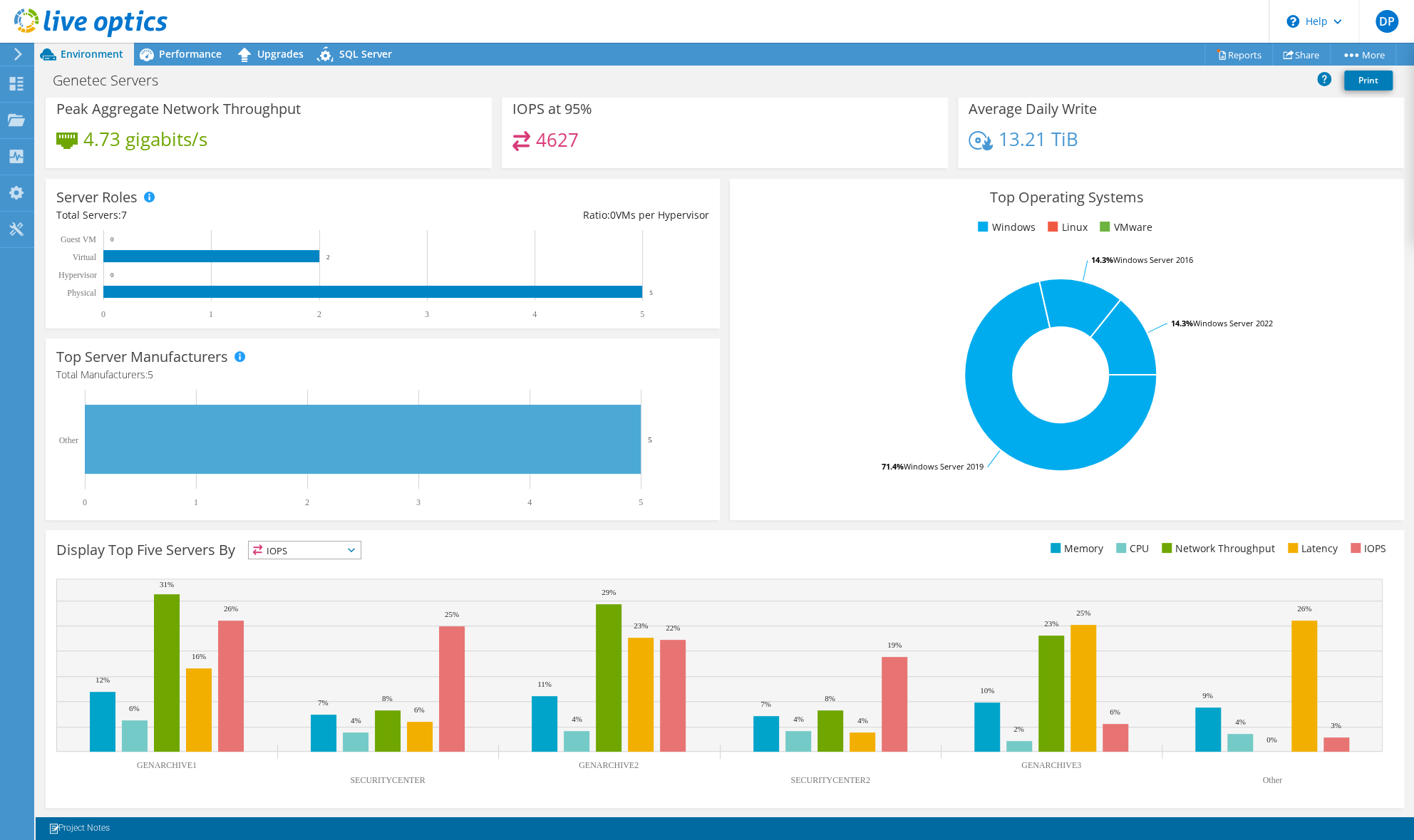
click at [311, 549] on span "IOPS" at bounding box center [295, 550] width 94 height 17
click at [305, 583] on li "Memory" at bounding box center [304, 588] width 112 height 20
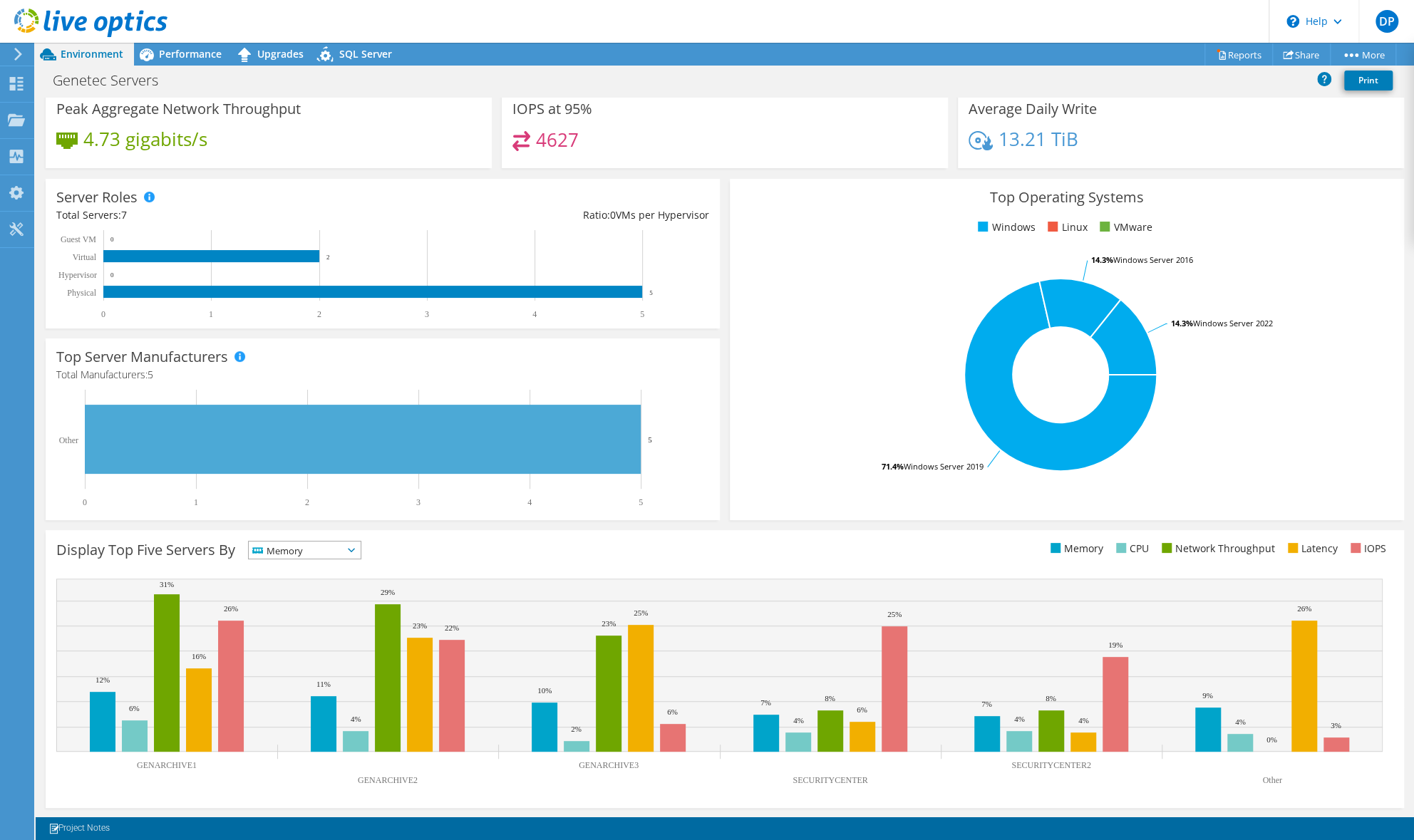
click at [306, 548] on span "Memory" at bounding box center [295, 550] width 94 height 17
click at [291, 603] on li "CPU" at bounding box center [304, 608] width 112 height 20
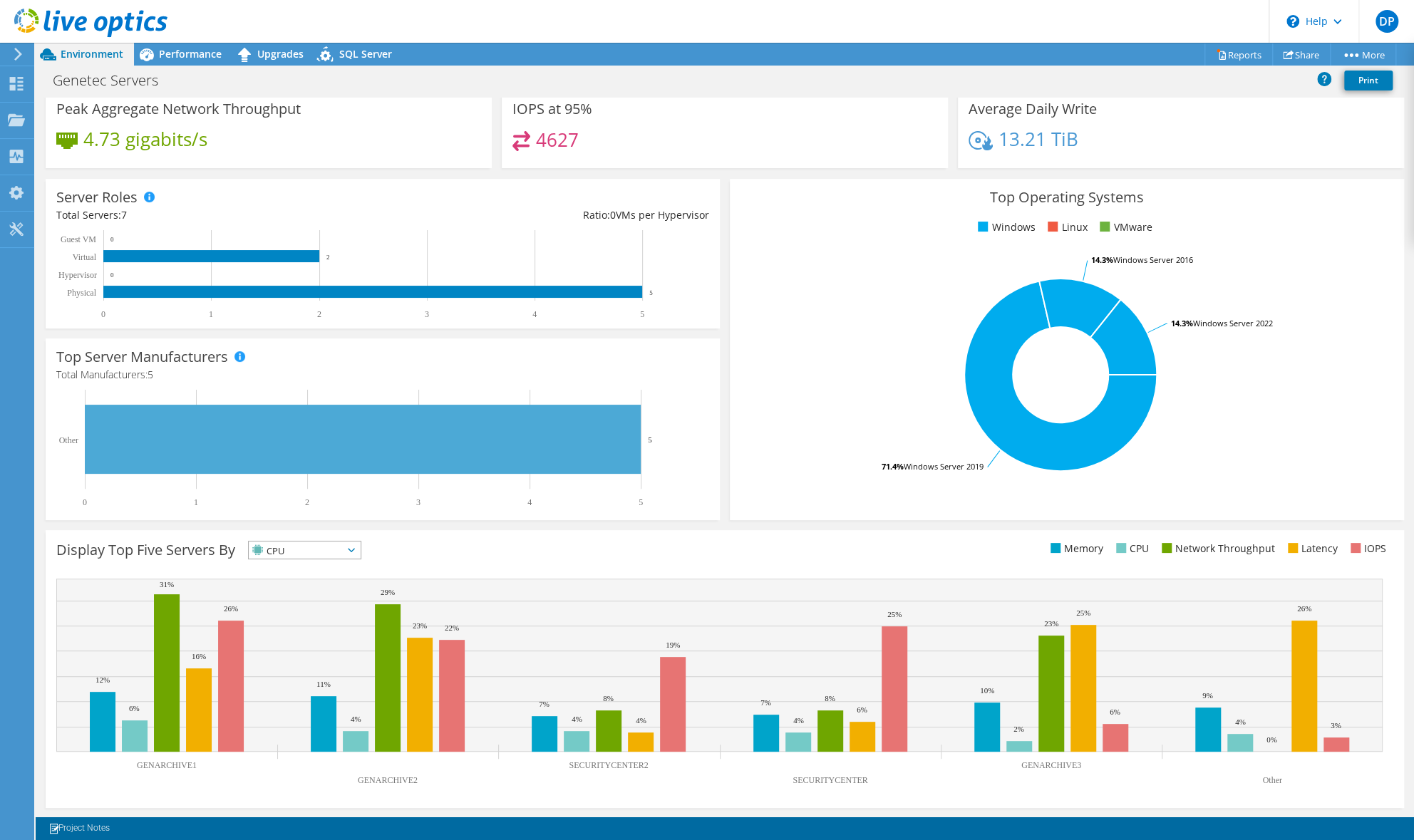
click at [303, 550] on span "CPU" at bounding box center [295, 550] width 94 height 17
click at [299, 623] on li "Network Throughput" at bounding box center [304, 629] width 112 height 20
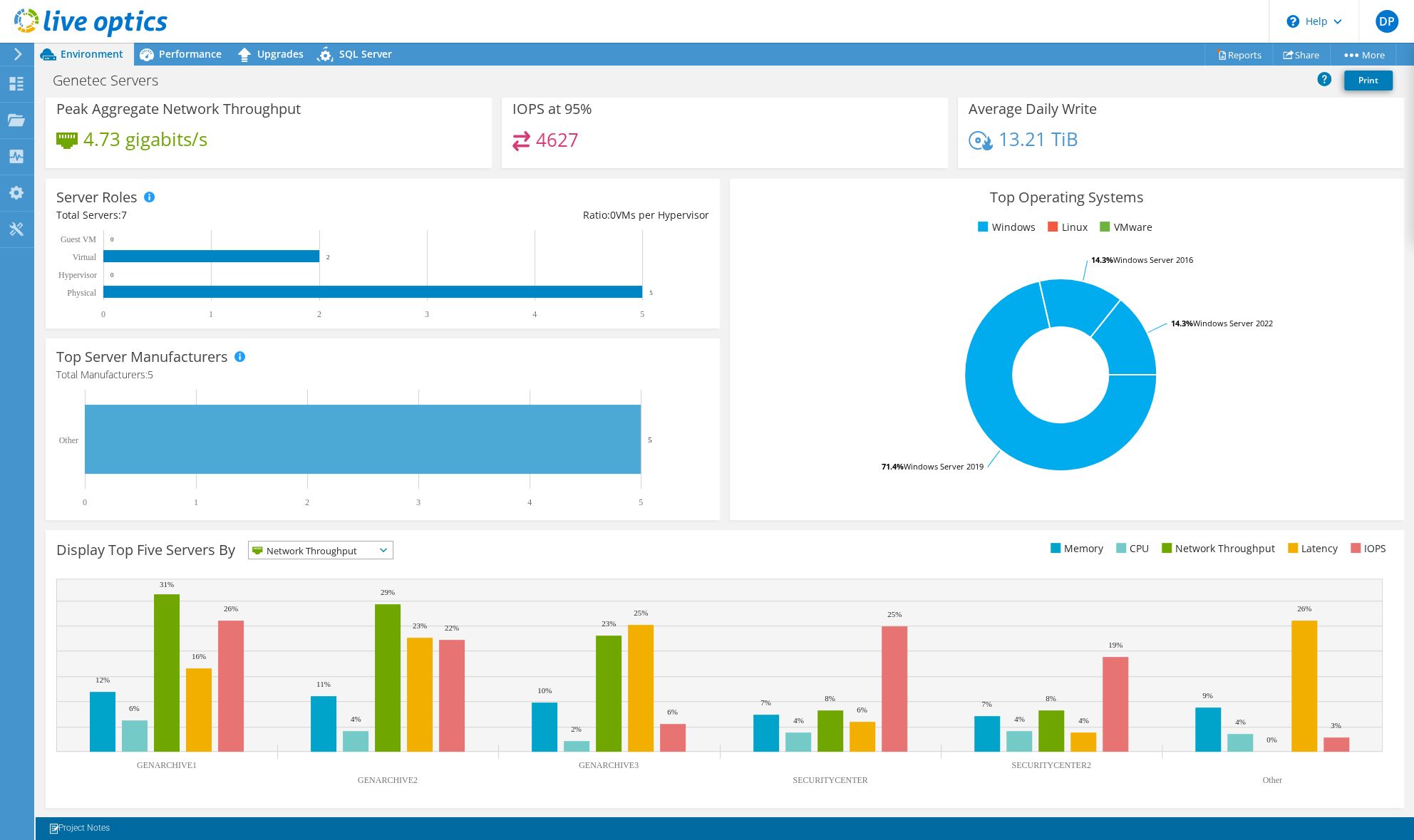
click at [304, 549] on span "Network Throughput" at bounding box center [312, 550] width 126 height 17
click at [285, 639] on li "Latency" at bounding box center [321, 649] width 144 height 20
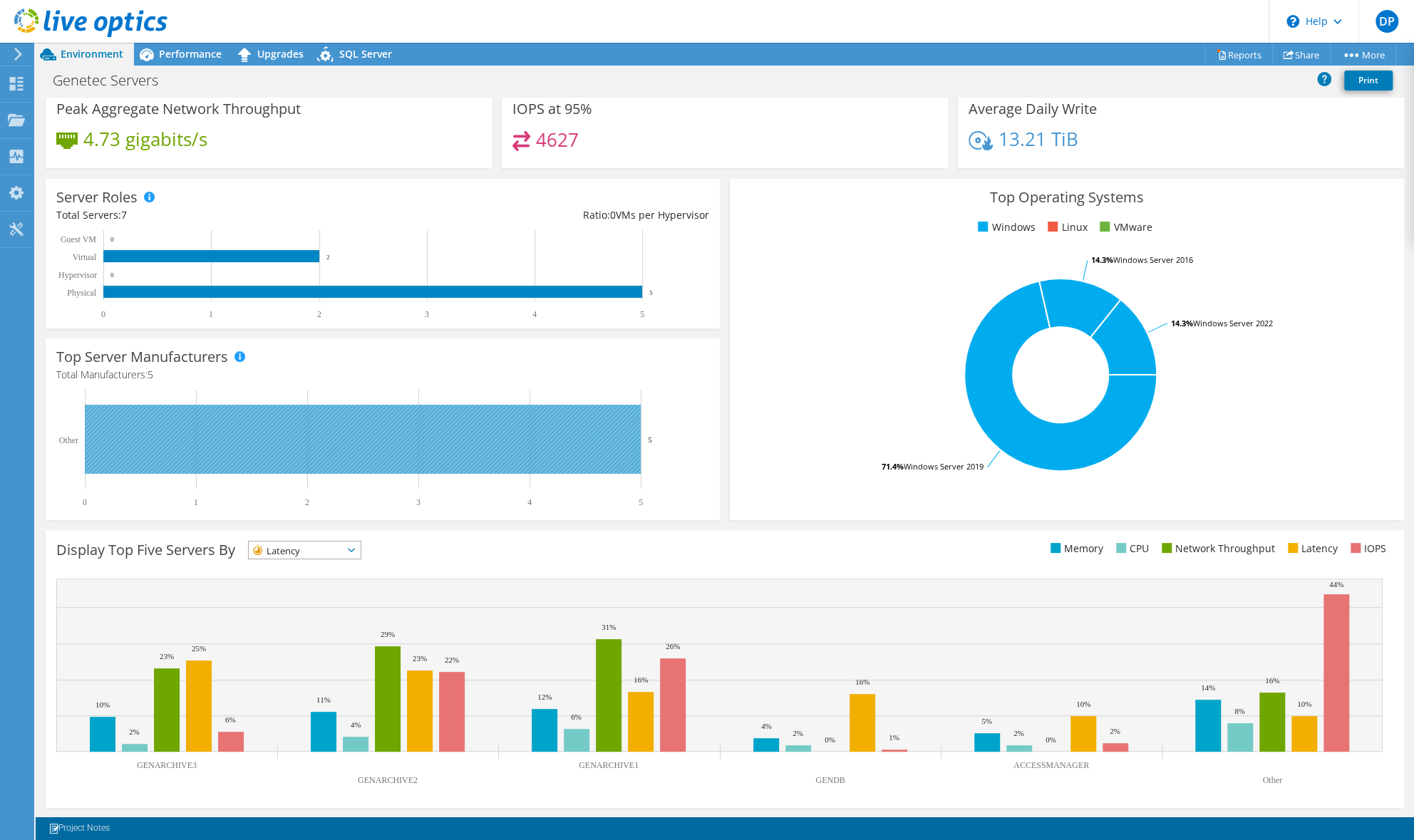
scroll to position [0, 0]
